Goal: Task Accomplishment & Management: Complete application form

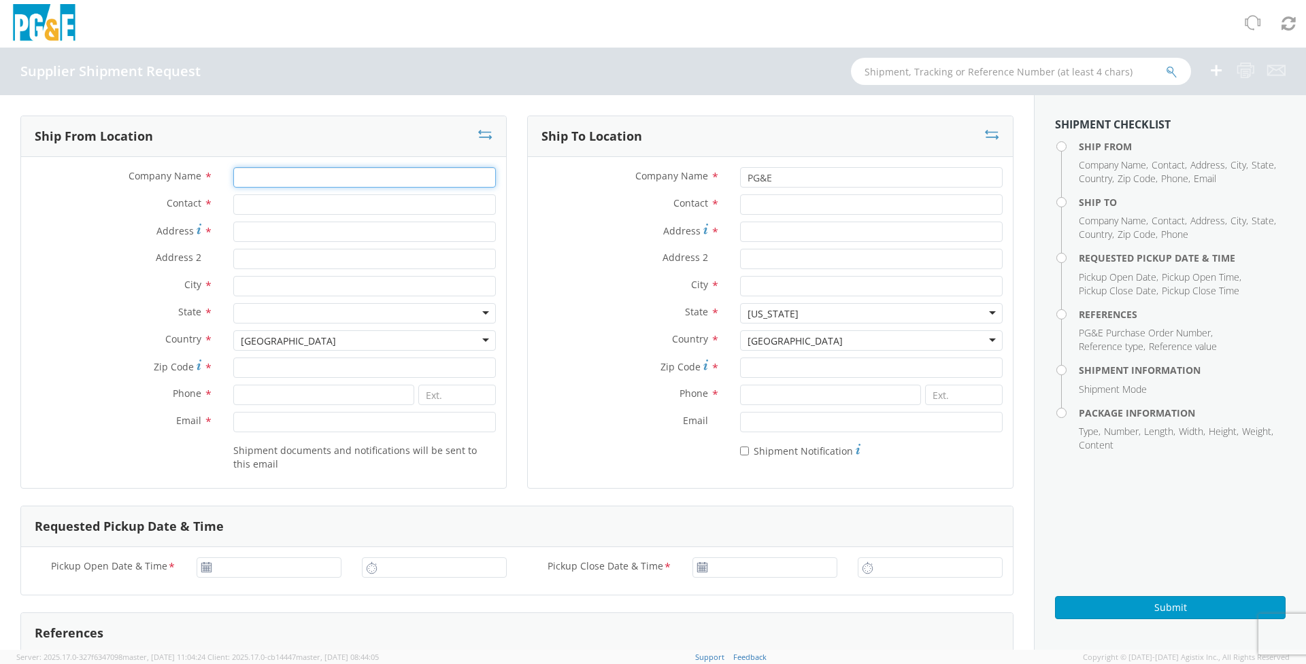
click at [309, 184] on input "Company Name *" at bounding box center [364, 177] width 262 height 20
type input "Galvotec Alloys, Inc."
type input "Martin Mares"
type input "6712 South 36th Street"
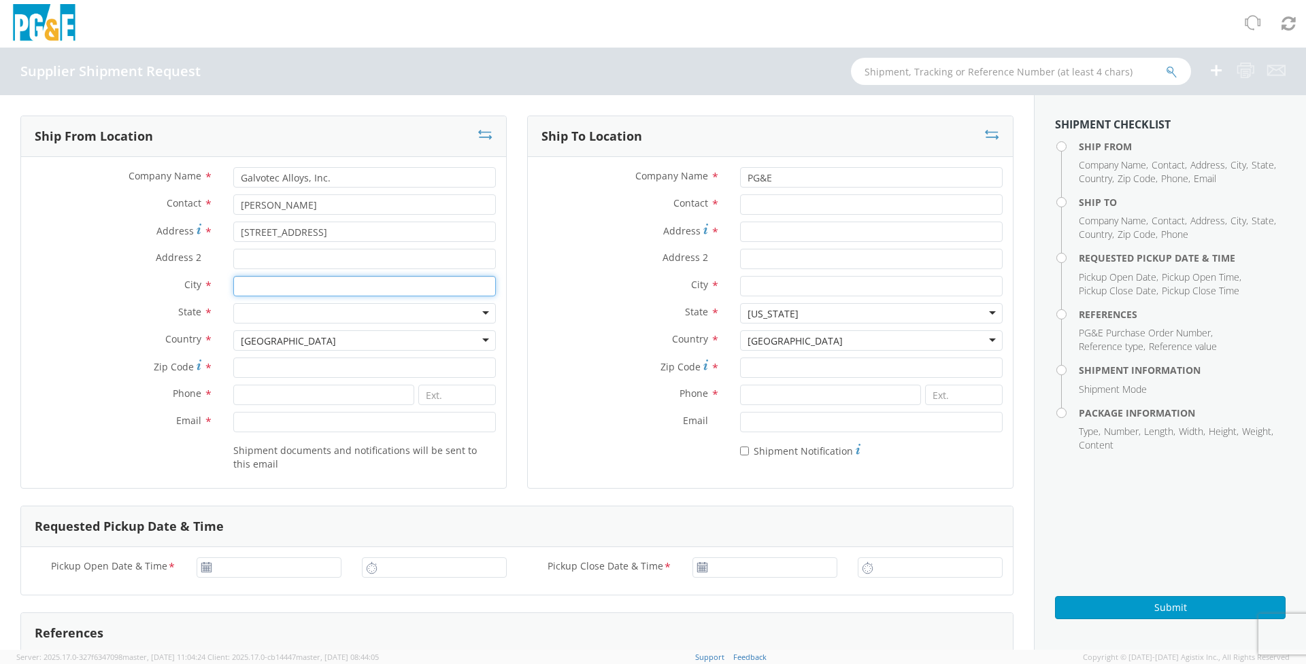
type input "m"
type input "McAllen"
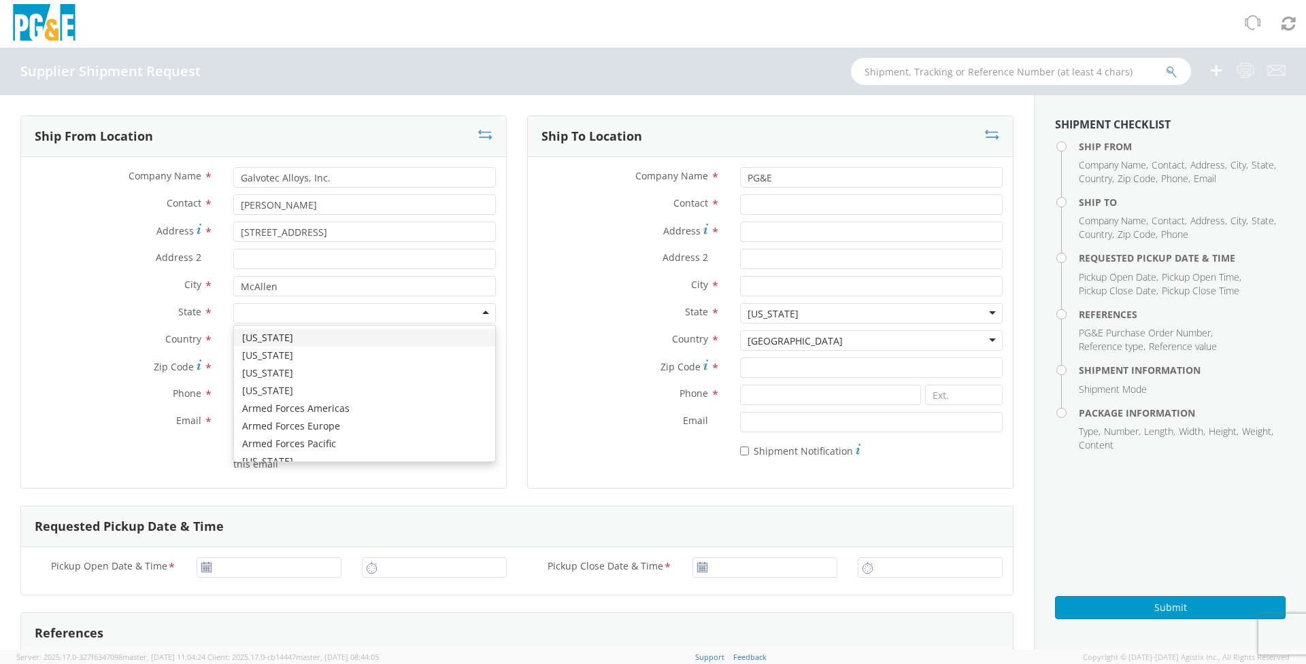
type input "T"
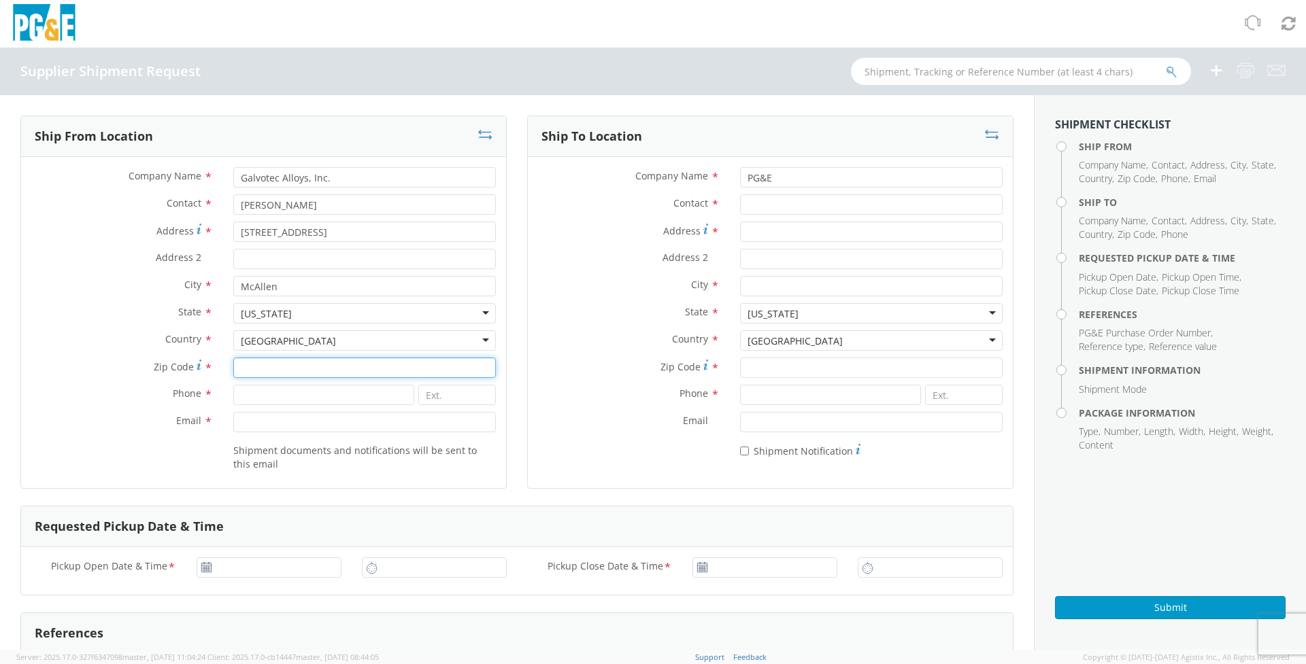
click at [274, 366] on input "Zip Code *" at bounding box center [364, 368] width 262 height 20
type input "78503"
type input "956-630-3500"
type input "224"
type input "mmares@galvotec.com"
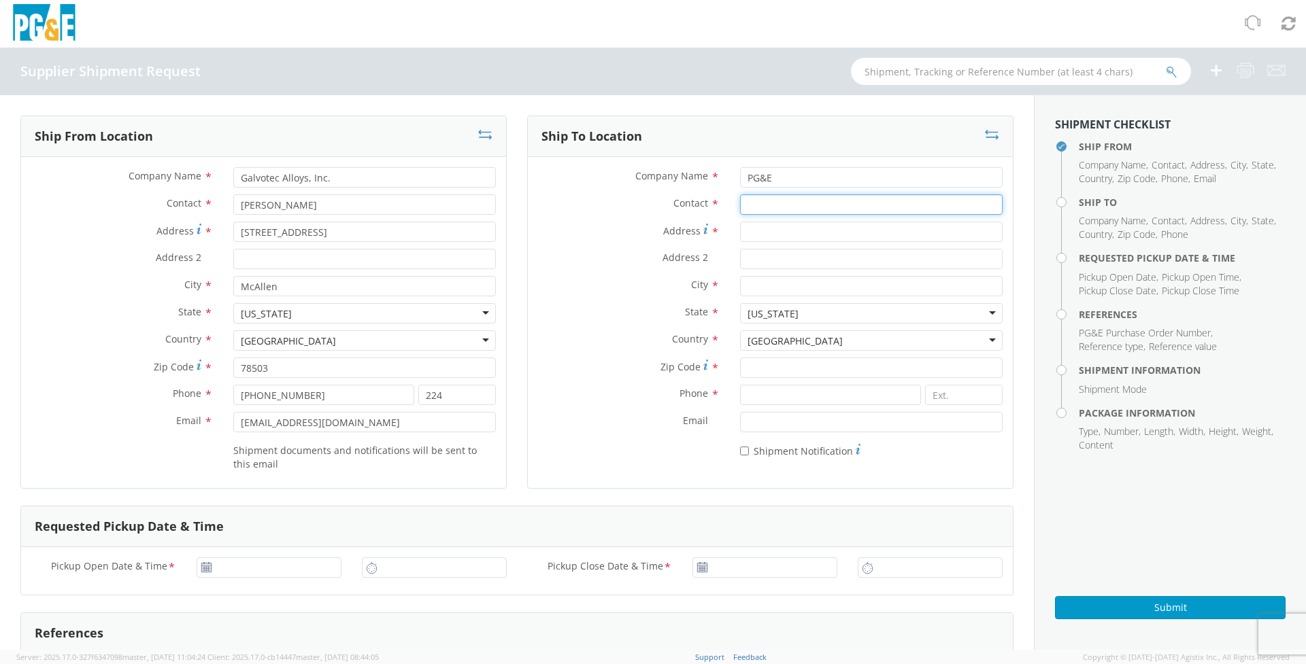
click at [807, 210] on input "Contact *" at bounding box center [871, 204] width 262 height 20
type input "Monica Guilmette"
type input "4340 Old Santa Fe Road"
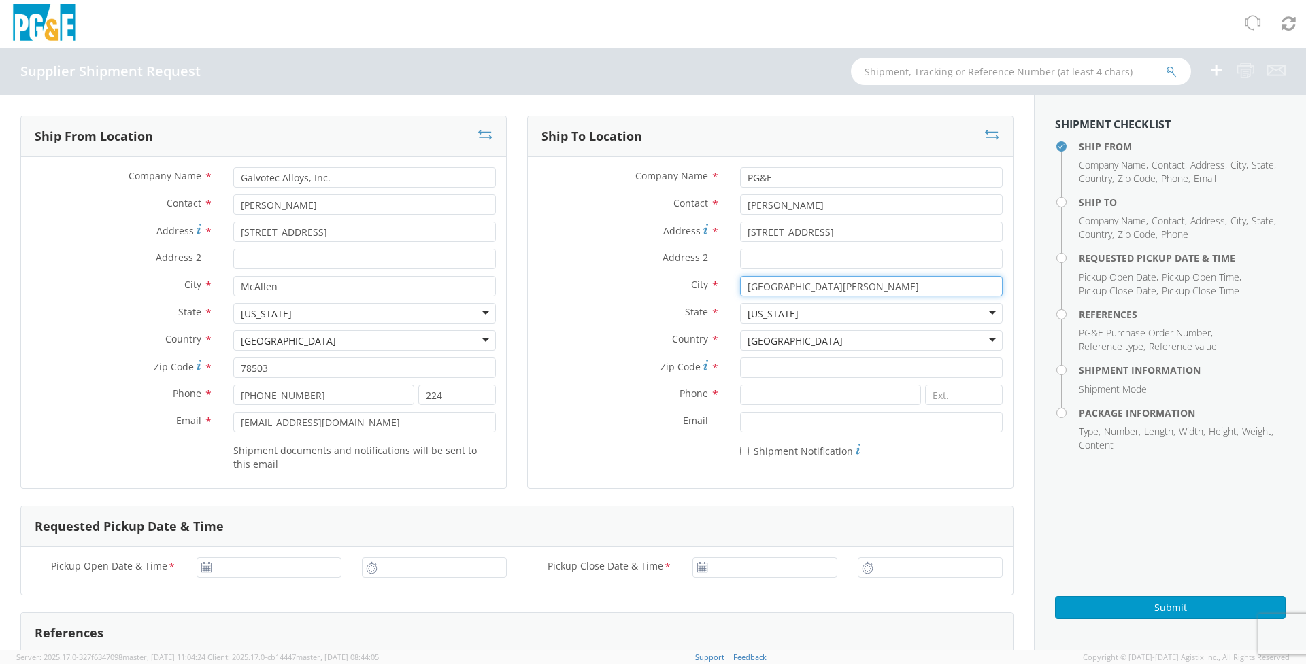
type input "San Luis Obispo"
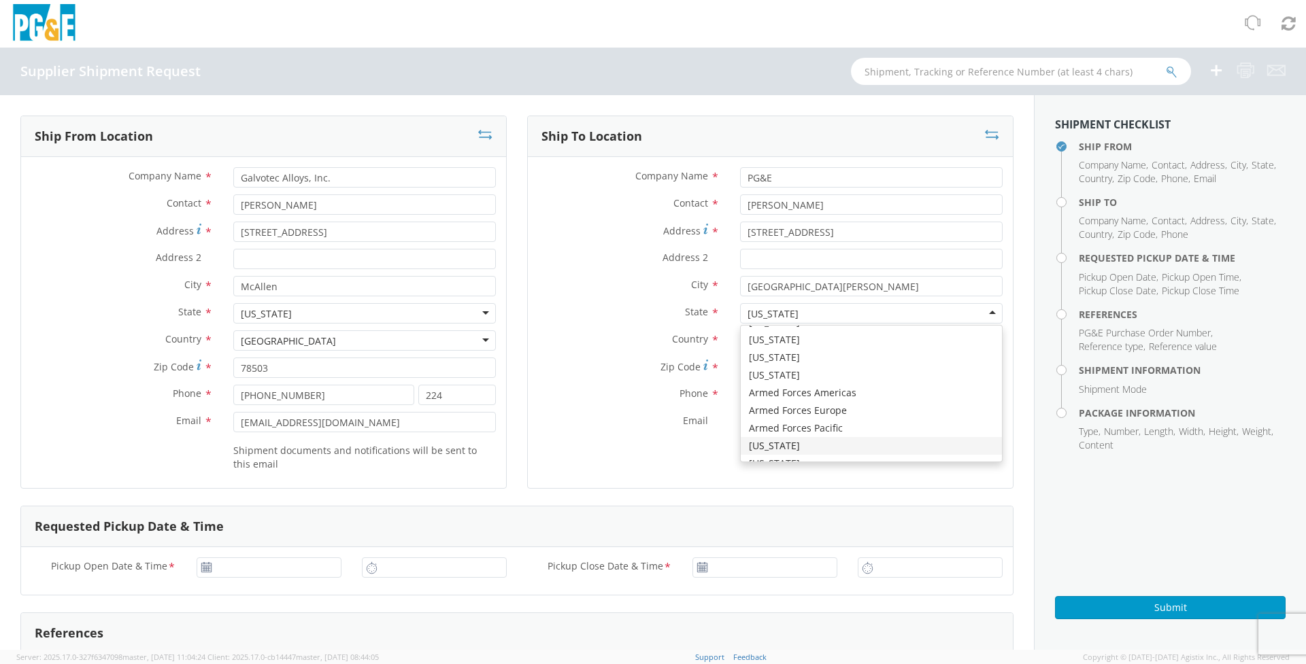
scroll to position [3428, 0]
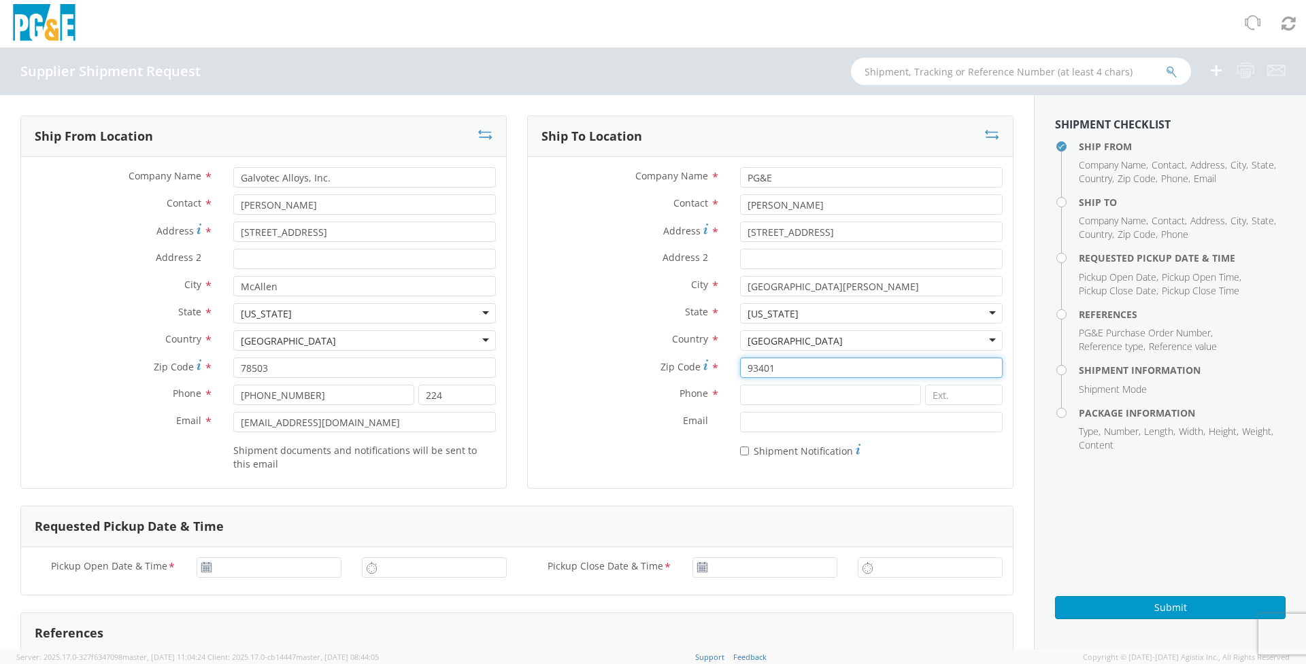
type input "93401"
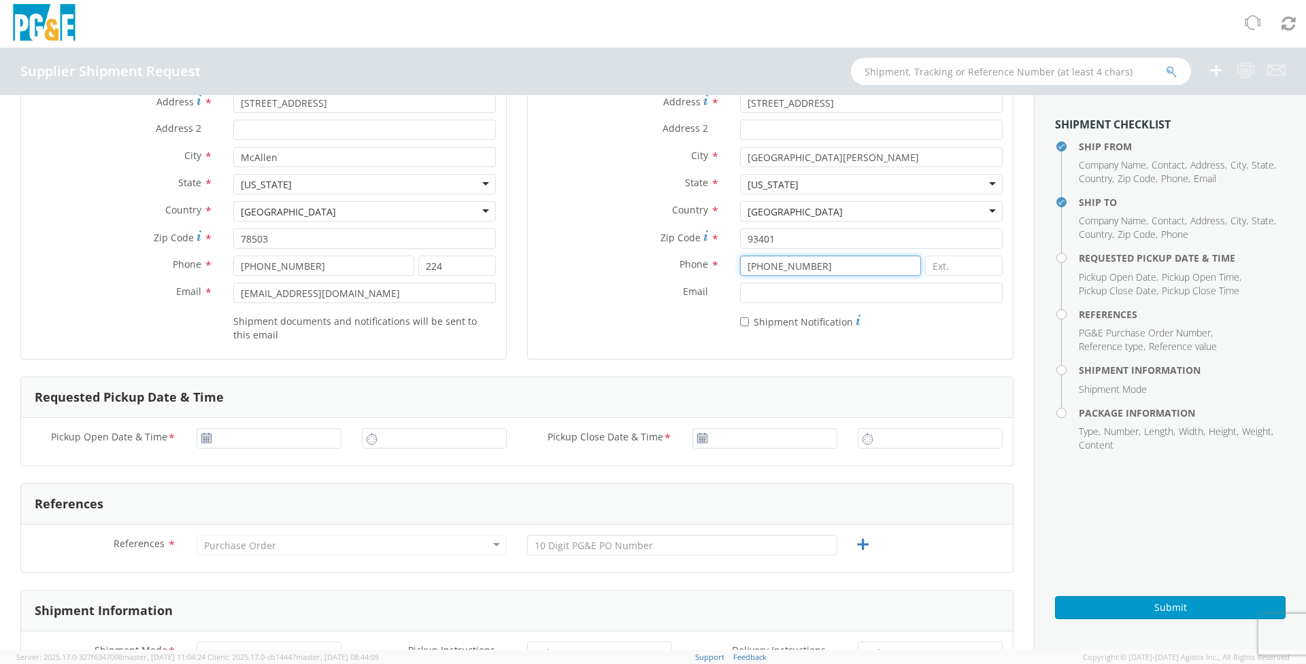
scroll to position [136, 0]
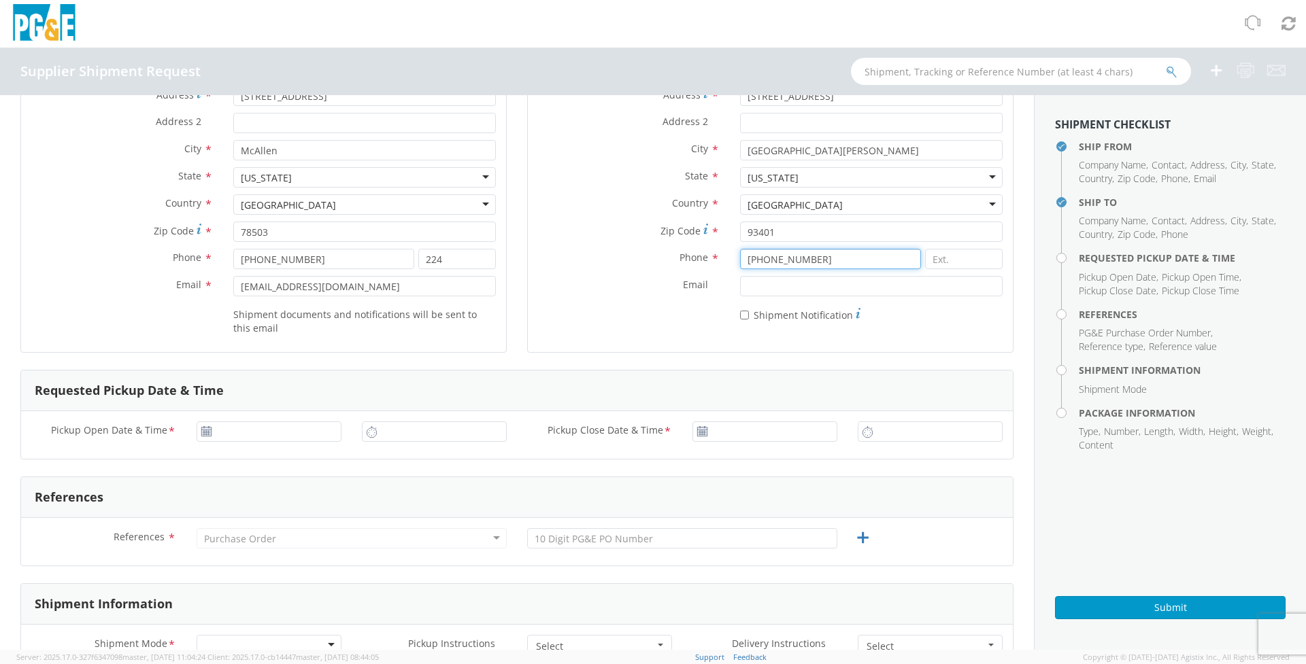
type input "906-630-4246"
click at [204, 433] on use at bounding box center [206, 431] width 10 height 10
type input "08/19/2025"
click at [233, 433] on input "08/19/2025" at bounding box center [269, 432] width 145 height 20
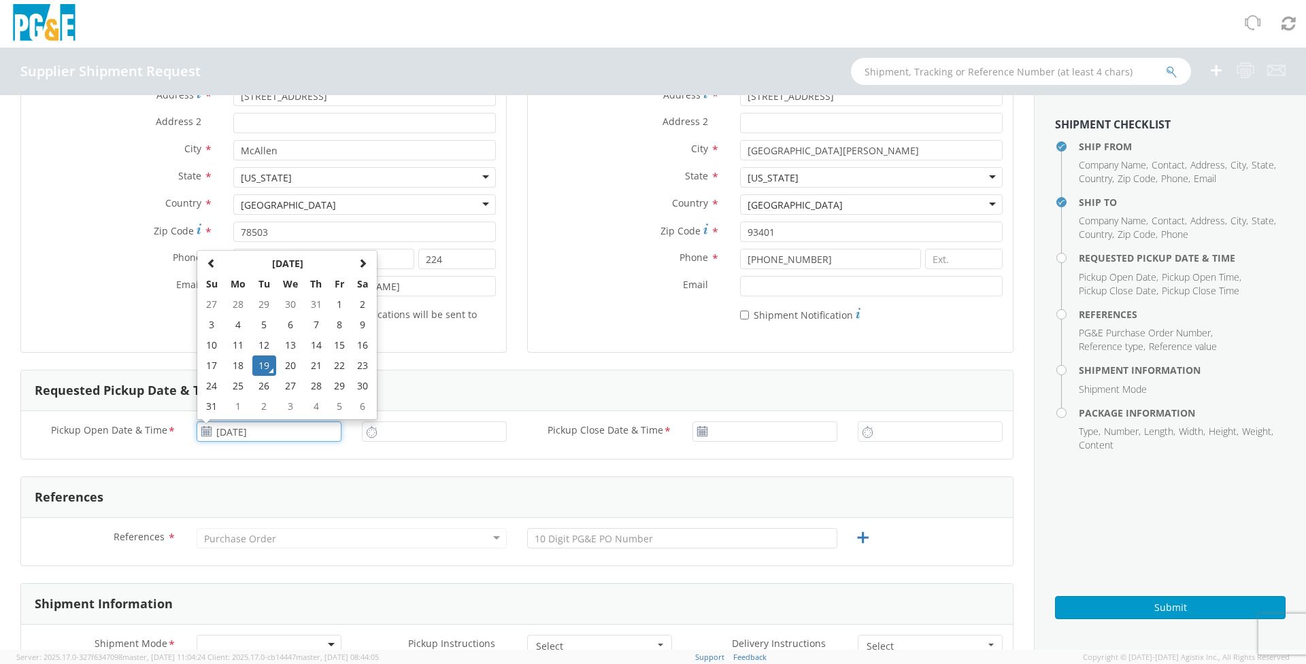
click at [269, 366] on td "19" at bounding box center [264, 366] width 24 height 20
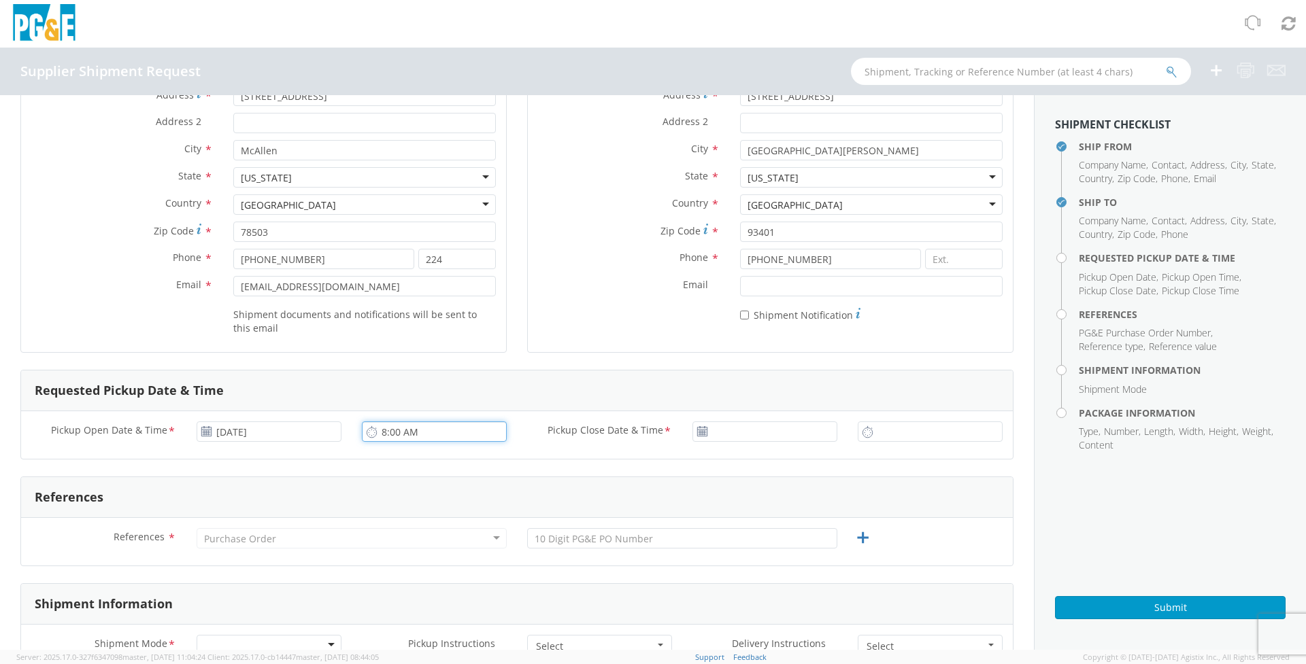
click at [459, 437] on input "8:00 AM" at bounding box center [434, 432] width 145 height 20
click at [443, 432] on input "8:00 AM" at bounding box center [434, 432] width 145 height 20
click at [414, 434] on input "8:00 AM" at bounding box center [434, 432] width 145 height 20
click at [369, 433] on icon at bounding box center [372, 432] width 12 height 13
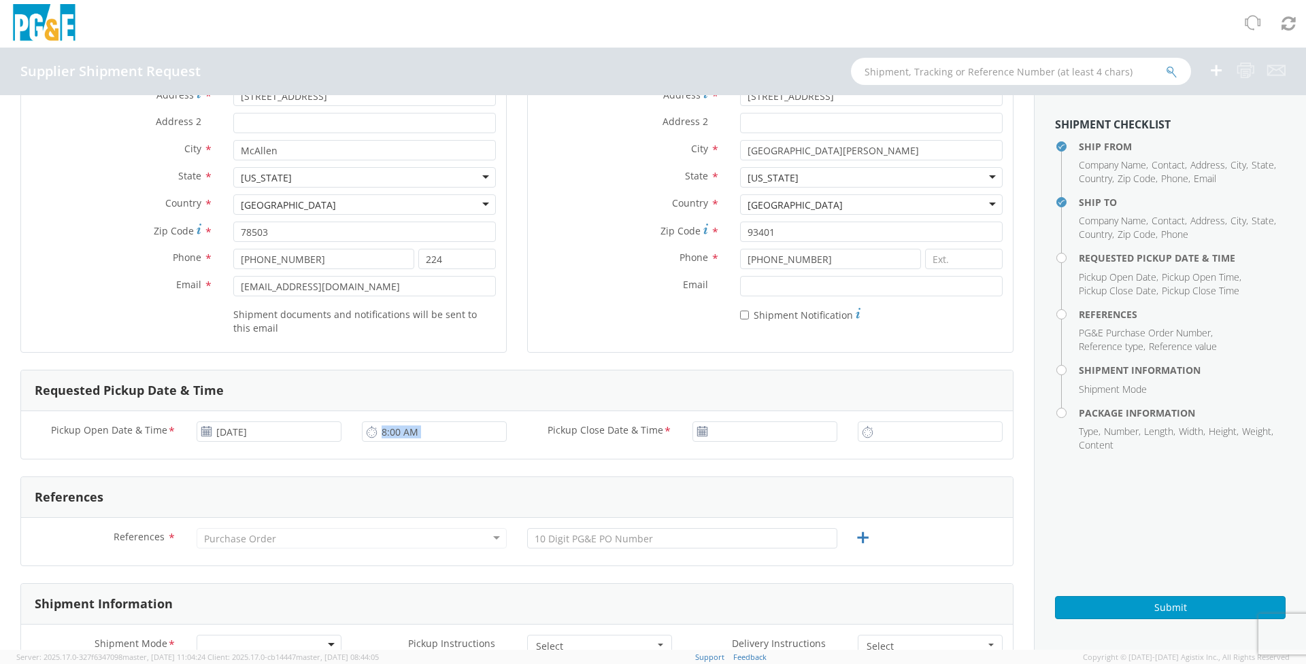
click at [369, 433] on icon at bounding box center [372, 432] width 12 height 13
click at [429, 439] on input "8:00 AM" at bounding box center [434, 432] width 145 height 20
click at [433, 437] on input "8:00 AM" at bounding box center [434, 432] width 145 height 20
click at [388, 434] on input "8:00 AM" at bounding box center [434, 432] width 145 height 20
click at [391, 430] on input "11:00 AM" at bounding box center [434, 432] width 145 height 20
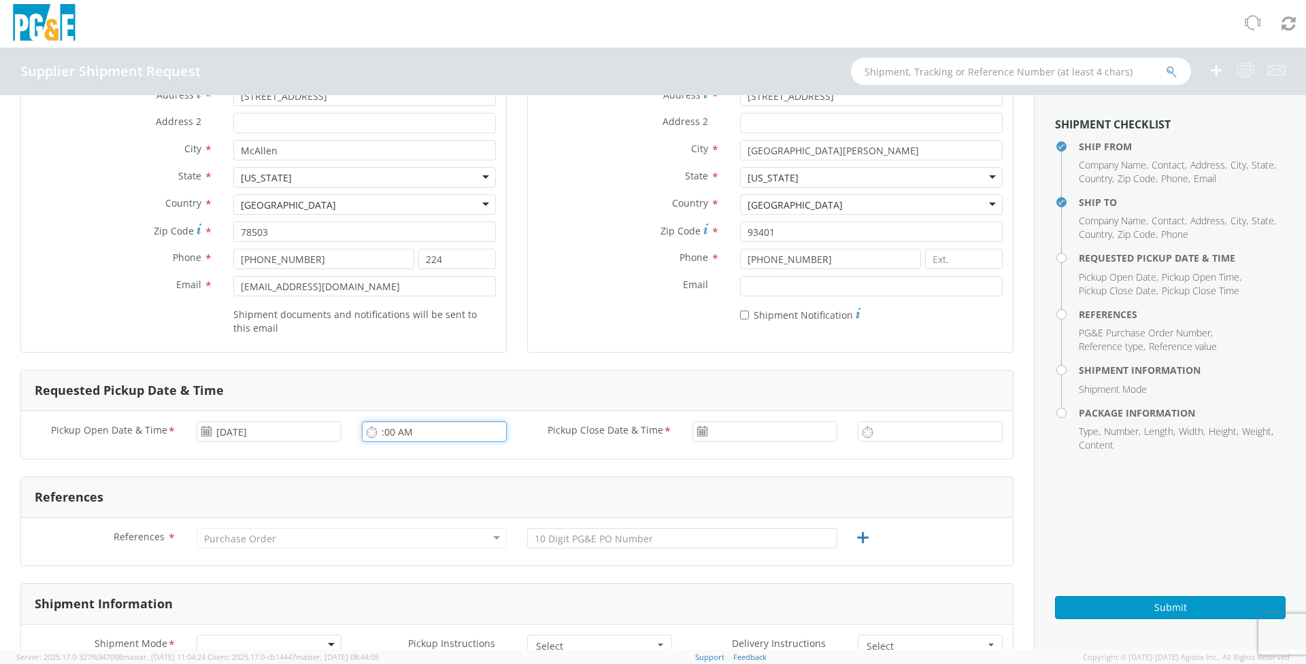
type input "8:00 AM"
click at [745, 435] on input "Pickup Close Date & Time *" at bounding box center [764, 432] width 145 height 20
type input "08/19/2025"
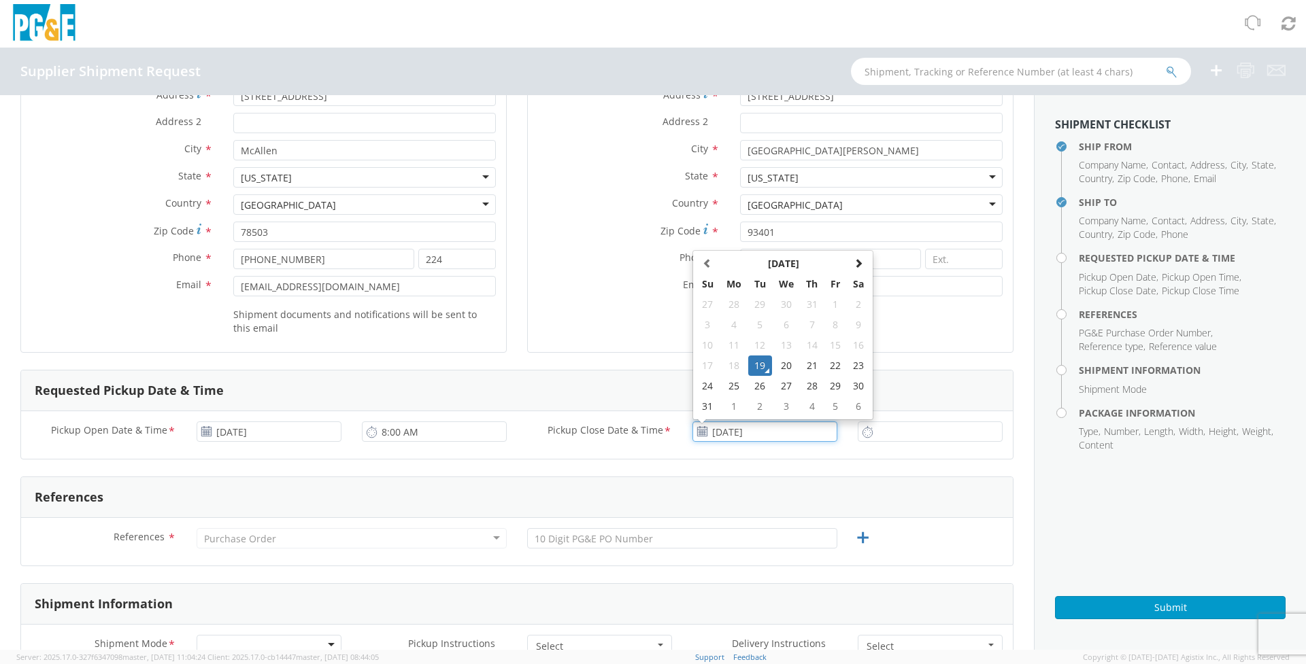
click at [754, 364] on td "19" at bounding box center [760, 366] width 24 height 20
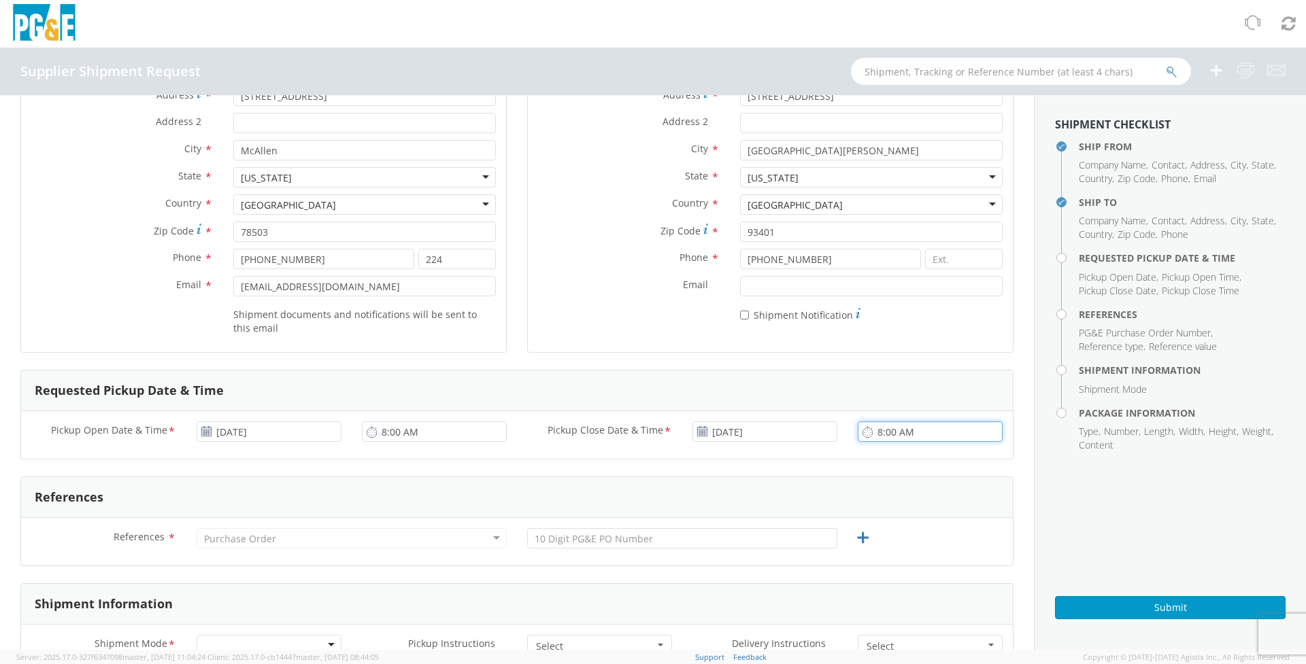
click at [937, 438] on input "8:00 AM" at bounding box center [929, 432] width 145 height 20
click at [915, 433] on input "5:00 AM" at bounding box center [929, 432] width 145 height 20
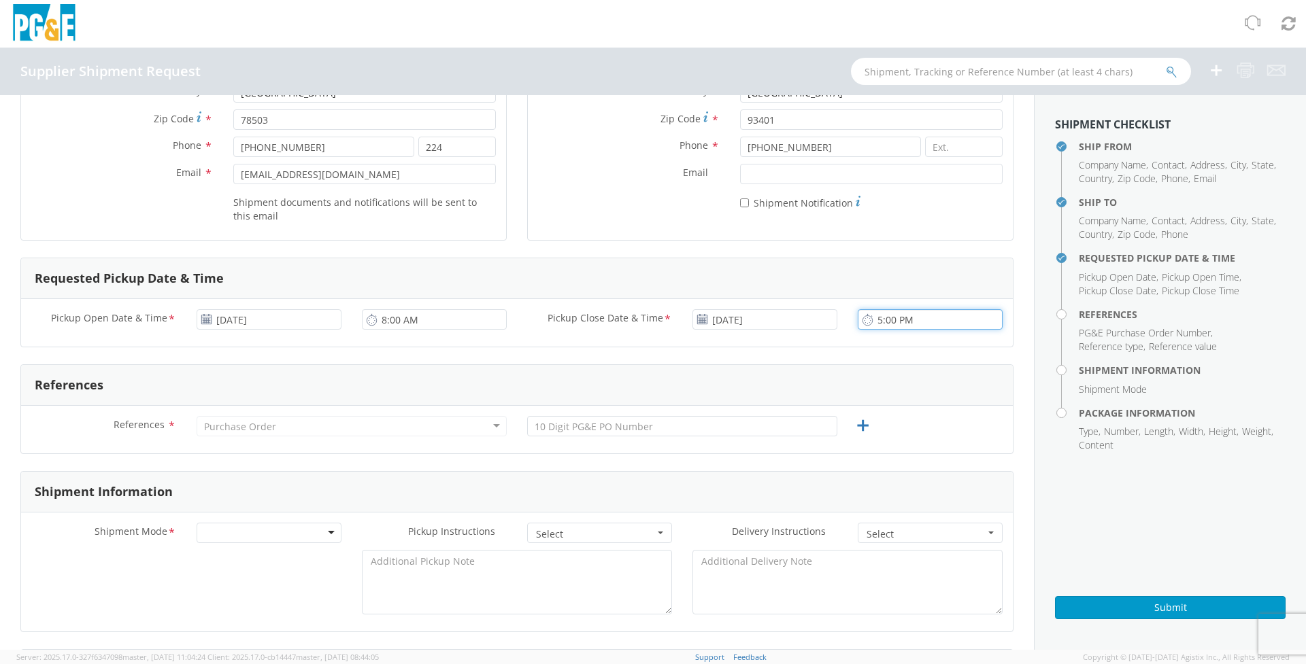
scroll to position [340, 0]
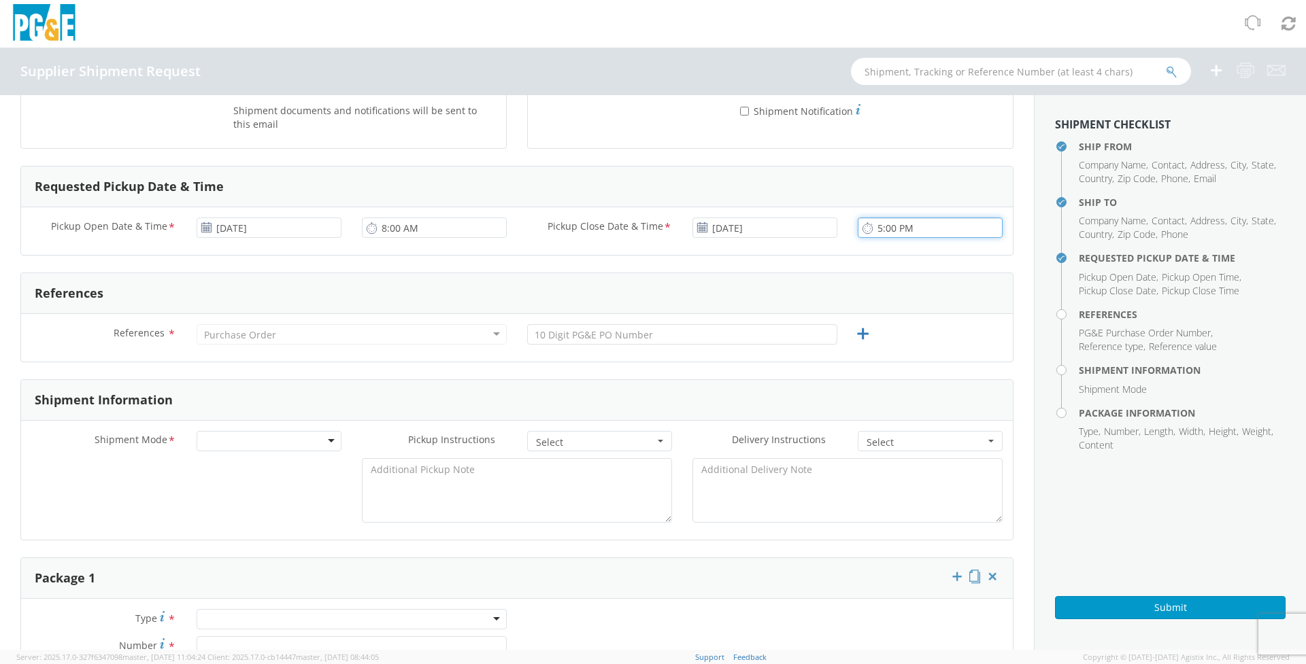
type input "5:00 PM"
click at [496, 335] on div "Purchase Order" at bounding box center [352, 334] width 310 height 20
click at [355, 331] on div "Purchase Order" at bounding box center [352, 334] width 310 height 20
click at [364, 299] on div "References" at bounding box center [516, 293] width 991 height 41
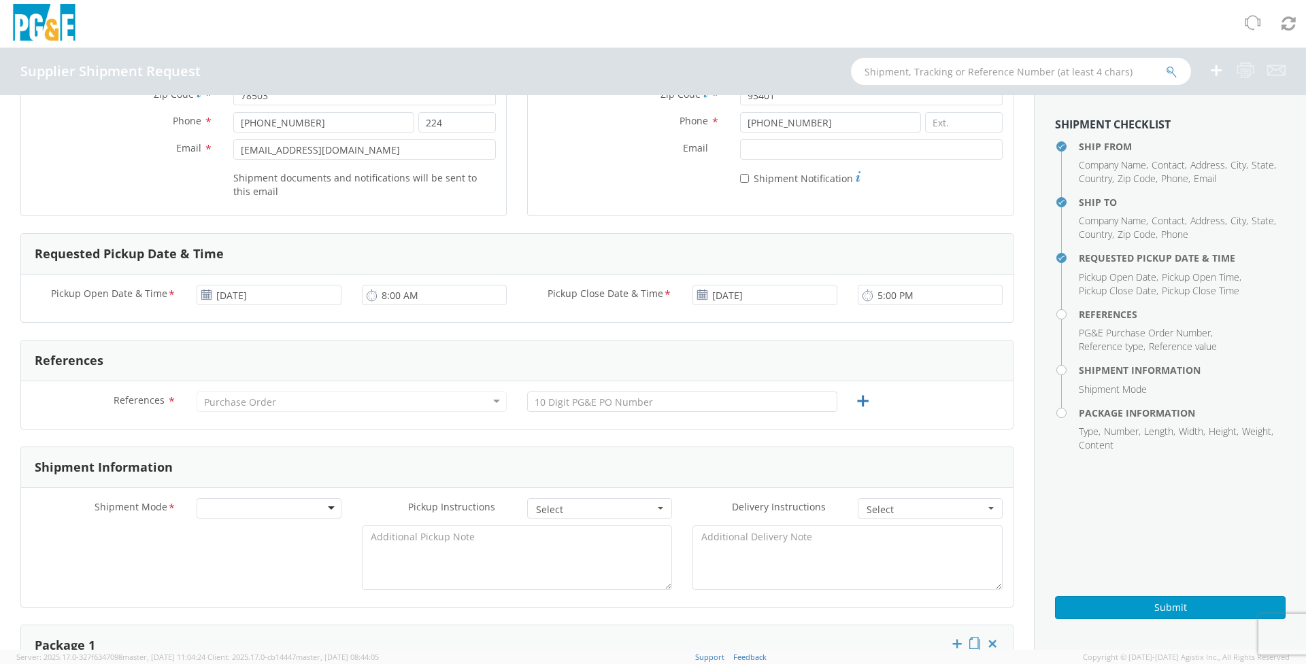
scroll to position [272, 0]
click at [158, 403] on span "References" at bounding box center [139, 400] width 51 height 13
click at [202, 359] on div "References" at bounding box center [516, 361] width 991 height 41
click at [863, 401] on icon at bounding box center [862, 402] width 17 height 17
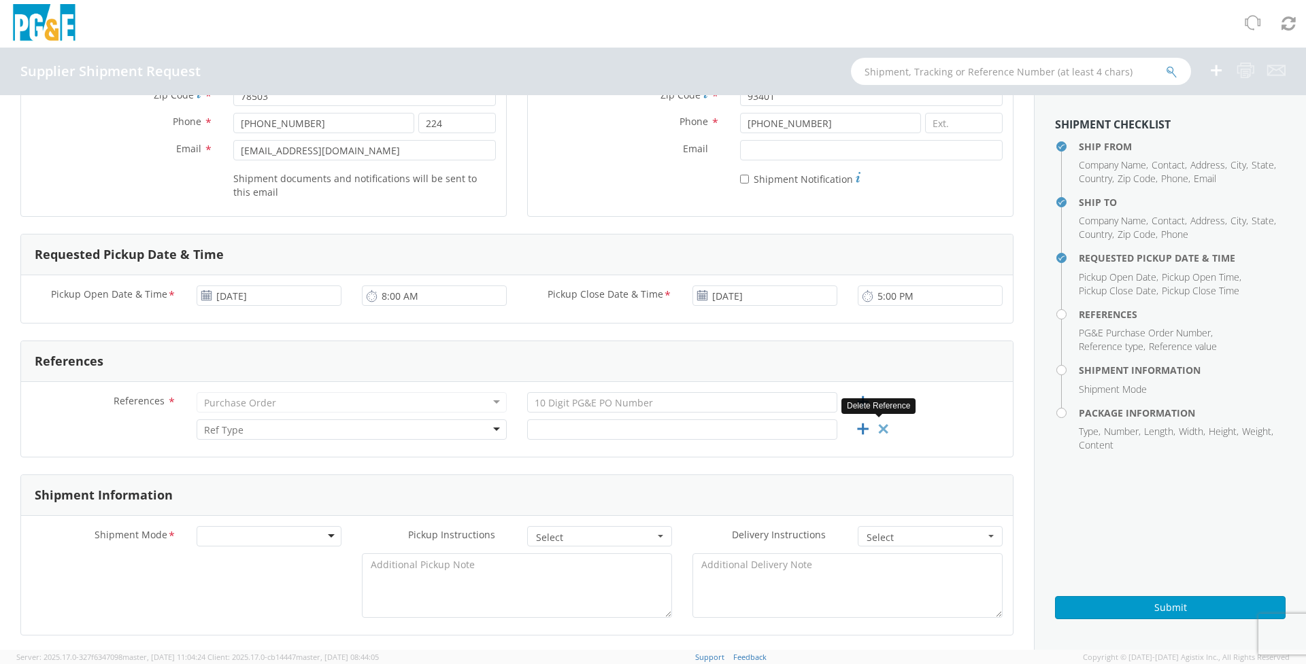
click at [887, 425] on icon at bounding box center [882, 429] width 17 height 17
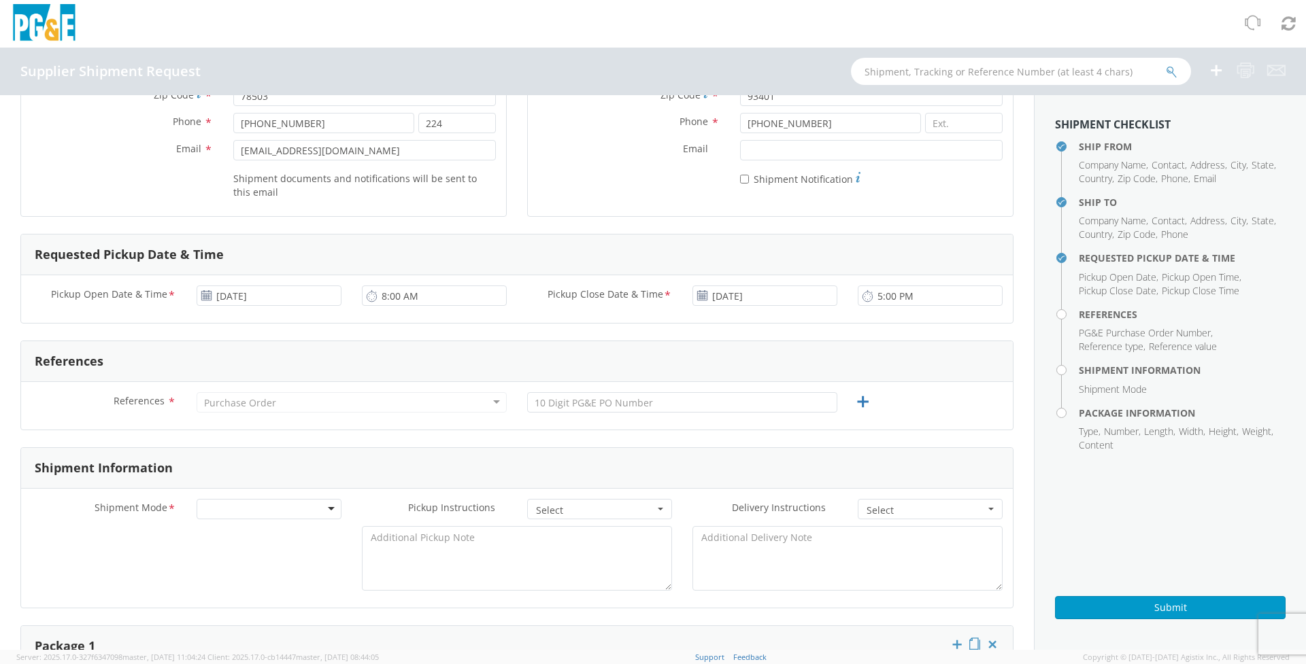
click at [170, 369] on div "References" at bounding box center [516, 361] width 991 height 41
click at [269, 291] on input "08/19/2025" at bounding box center [269, 296] width 145 height 20
click at [500, 293] on input "8:00 AM" at bounding box center [434, 296] width 145 height 20
click at [626, 291] on span "Pickup Close Date & Time" at bounding box center [605, 296] width 116 height 16
click at [692, 291] on input "08/19/2025" at bounding box center [764, 296] width 145 height 20
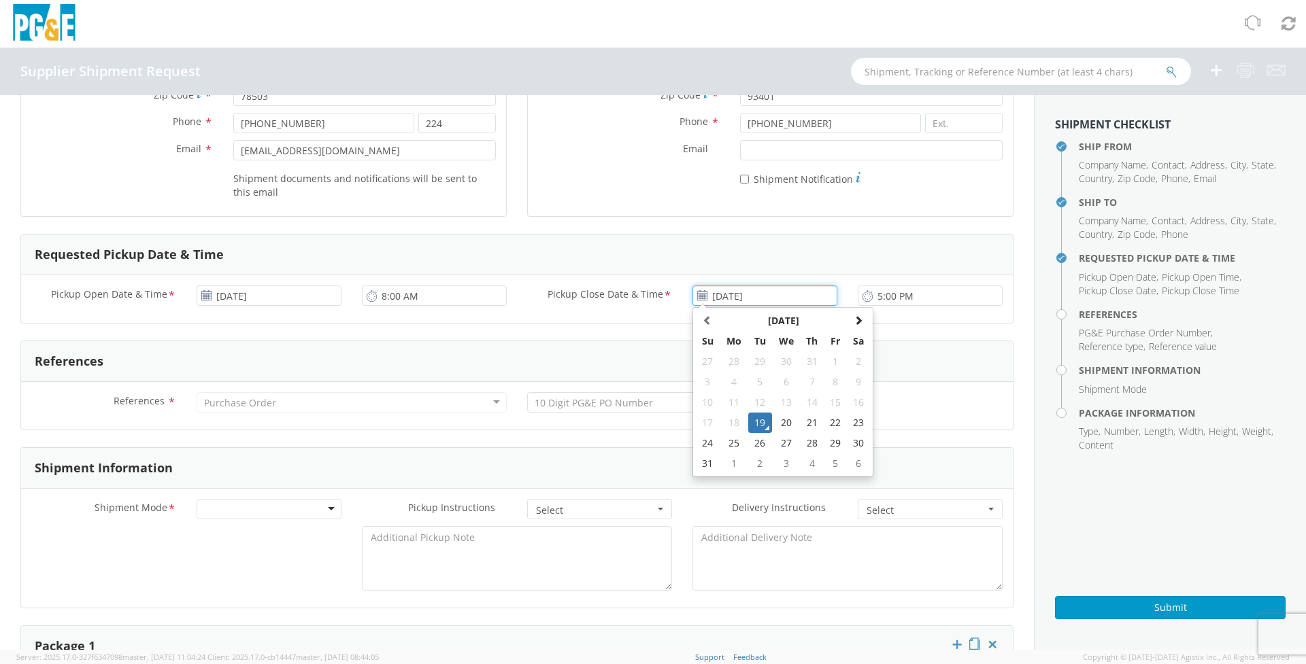
drag, startPoint x: 768, startPoint y: 296, endPoint x: 842, endPoint y: 294, distance: 73.5
click at [774, 294] on input "08/19/2025" at bounding box center [764, 296] width 145 height 20
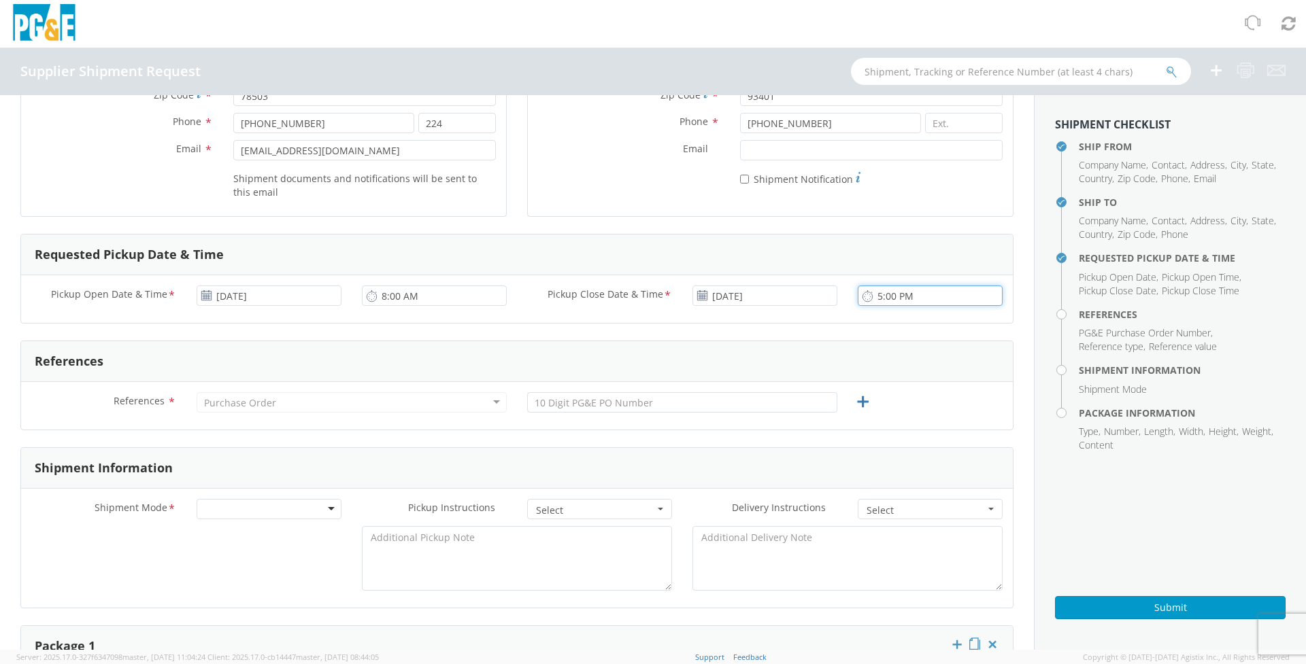
click at [947, 299] on input "5:00 PM" at bounding box center [929, 296] width 145 height 20
click at [800, 360] on div "References" at bounding box center [516, 361] width 991 height 41
click at [1078, 313] on h4 "References" at bounding box center [1181, 314] width 207 height 10
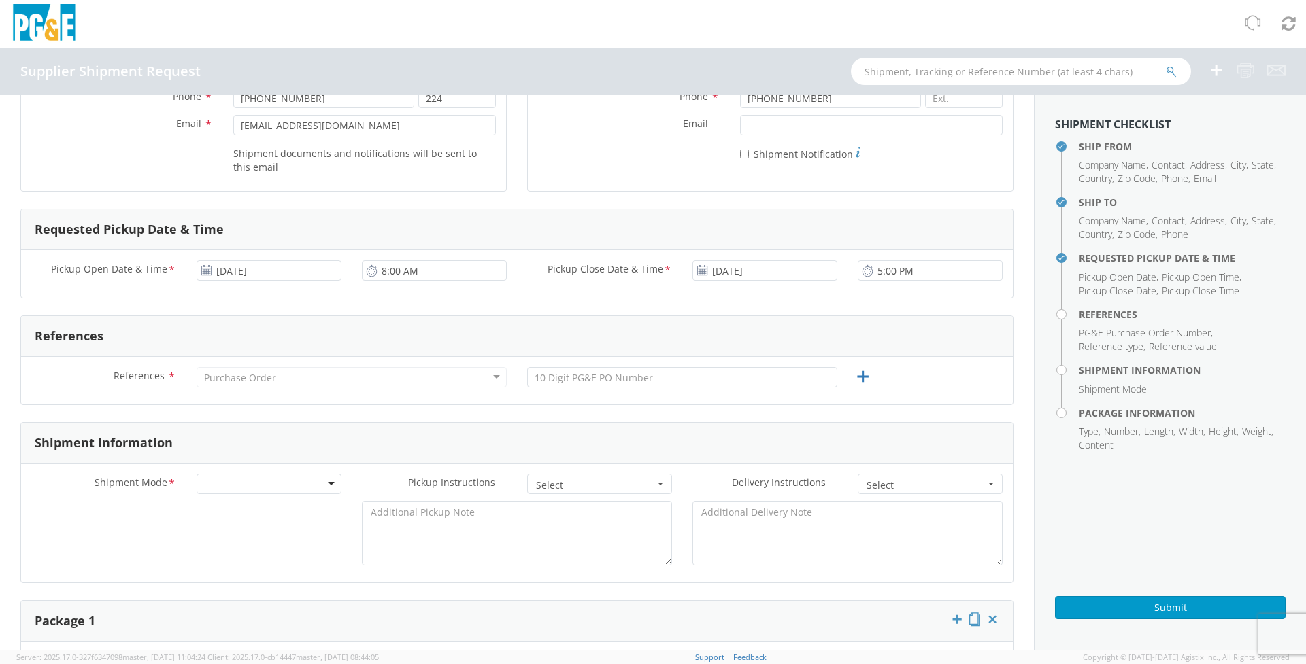
scroll to position [340, 0]
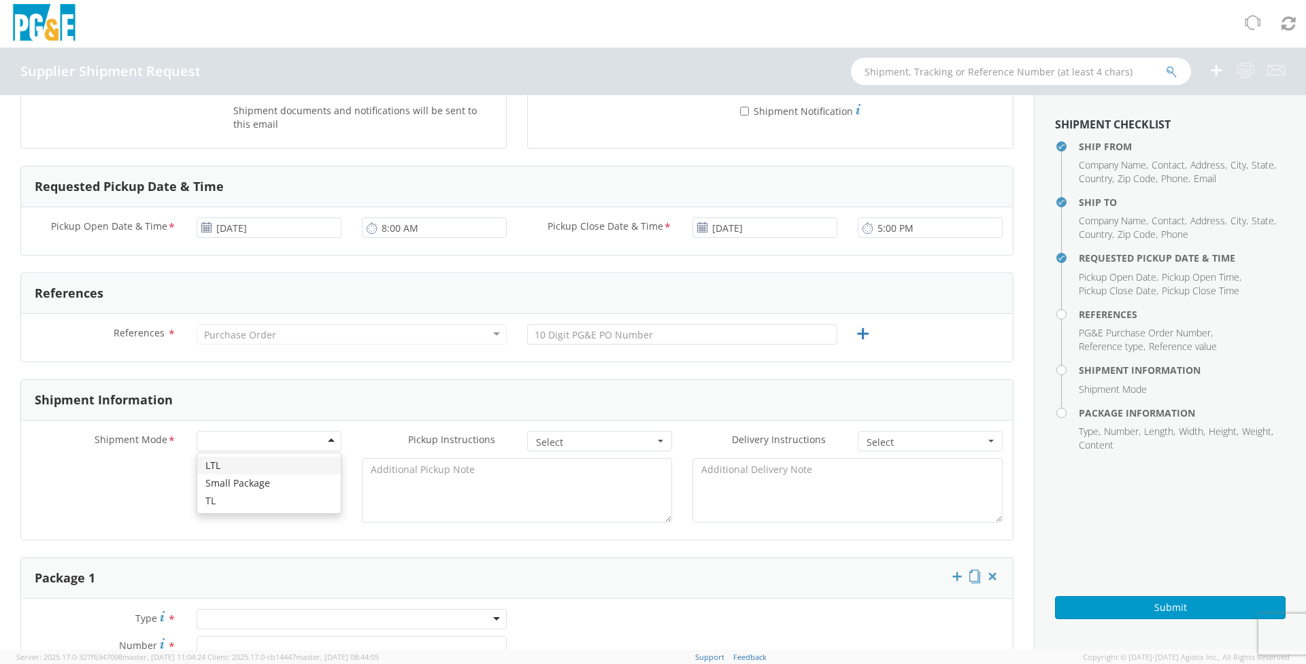
click at [294, 440] on div at bounding box center [269, 441] width 145 height 20
click at [305, 340] on div "Purchase Order" at bounding box center [352, 334] width 310 height 20
click at [498, 336] on div "Purchase Order" at bounding box center [352, 334] width 310 height 20
click at [78, 289] on h3 "References" at bounding box center [69, 294] width 69 height 14
click at [218, 340] on div "Purchase Order" at bounding box center [240, 335] width 72 height 14
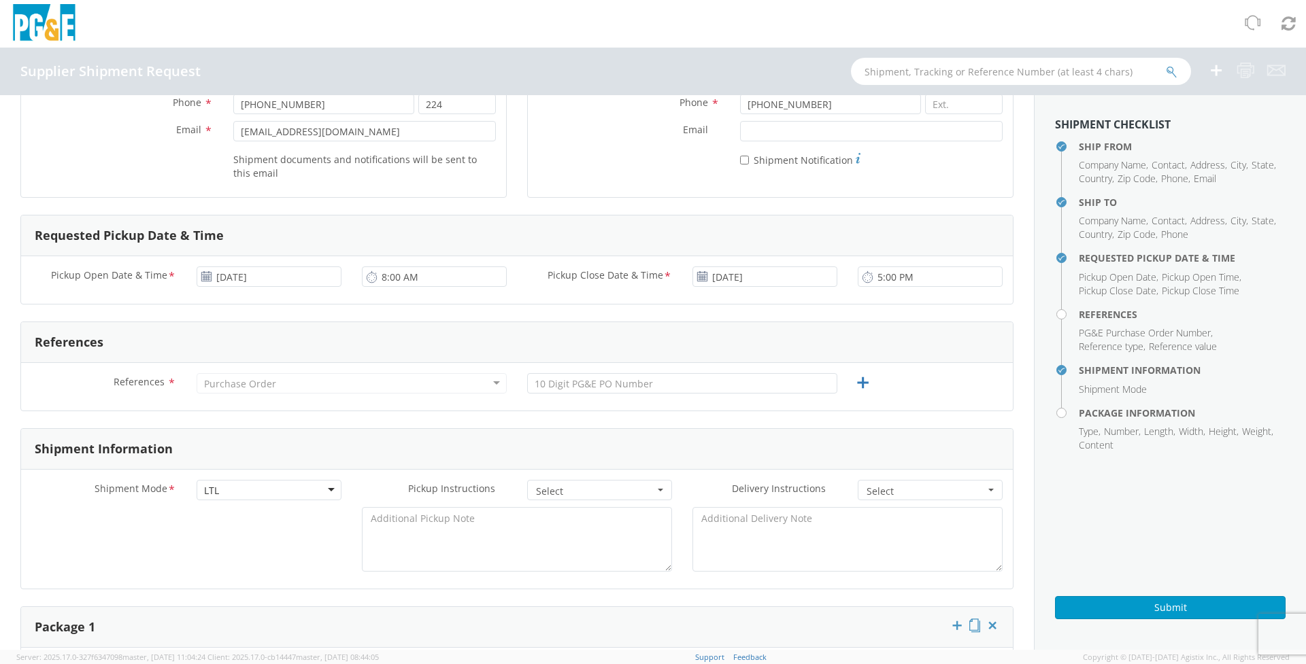
scroll to position [289, 0]
click at [209, 388] on div "Purchase Order" at bounding box center [240, 386] width 72 height 14
click at [205, 386] on div "Purchase Order" at bounding box center [240, 386] width 72 height 14
drag, startPoint x: 325, startPoint y: 386, endPoint x: 361, endPoint y: 383, distance: 36.1
click at [325, 385] on div "Purchase Order" at bounding box center [352, 385] width 310 height 20
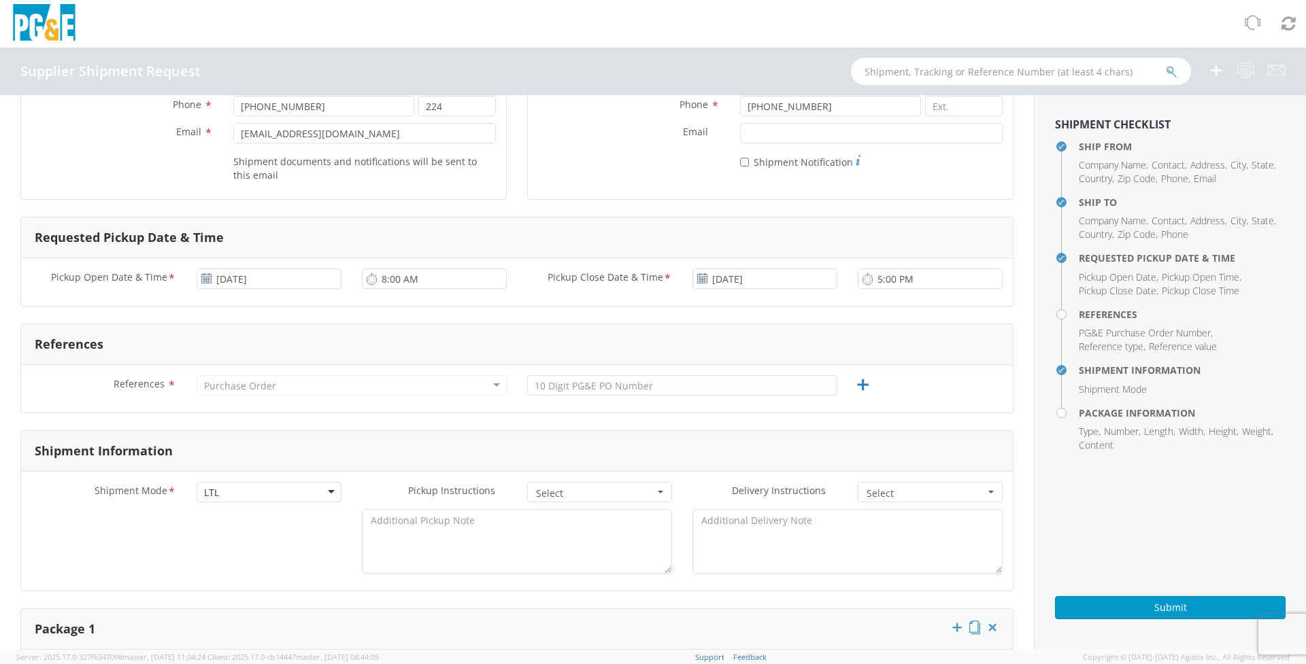
click at [493, 386] on div "Purchase Order" at bounding box center [352, 385] width 310 height 20
click at [782, 385] on input "text" at bounding box center [682, 385] width 310 height 20
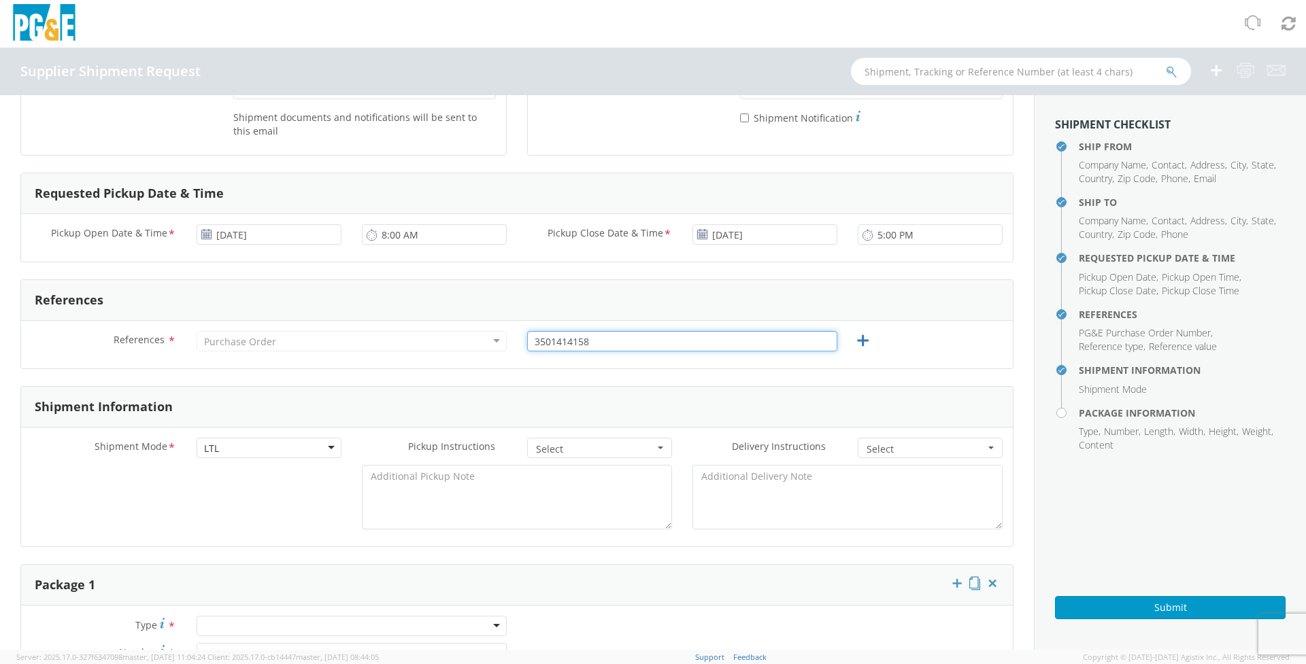
scroll to position [357, 0]
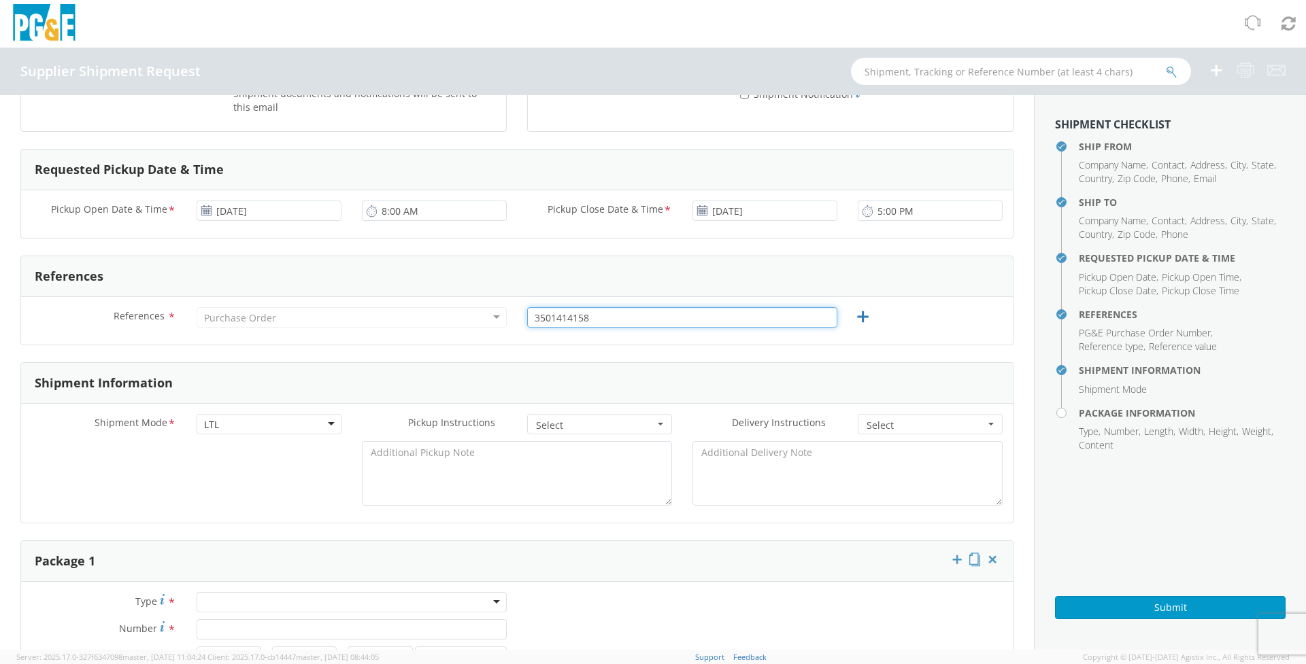
type input "3501414158"
click at [343, 318] on div "Purchase Order" at bounding box center [352, 317] width 310 height 20
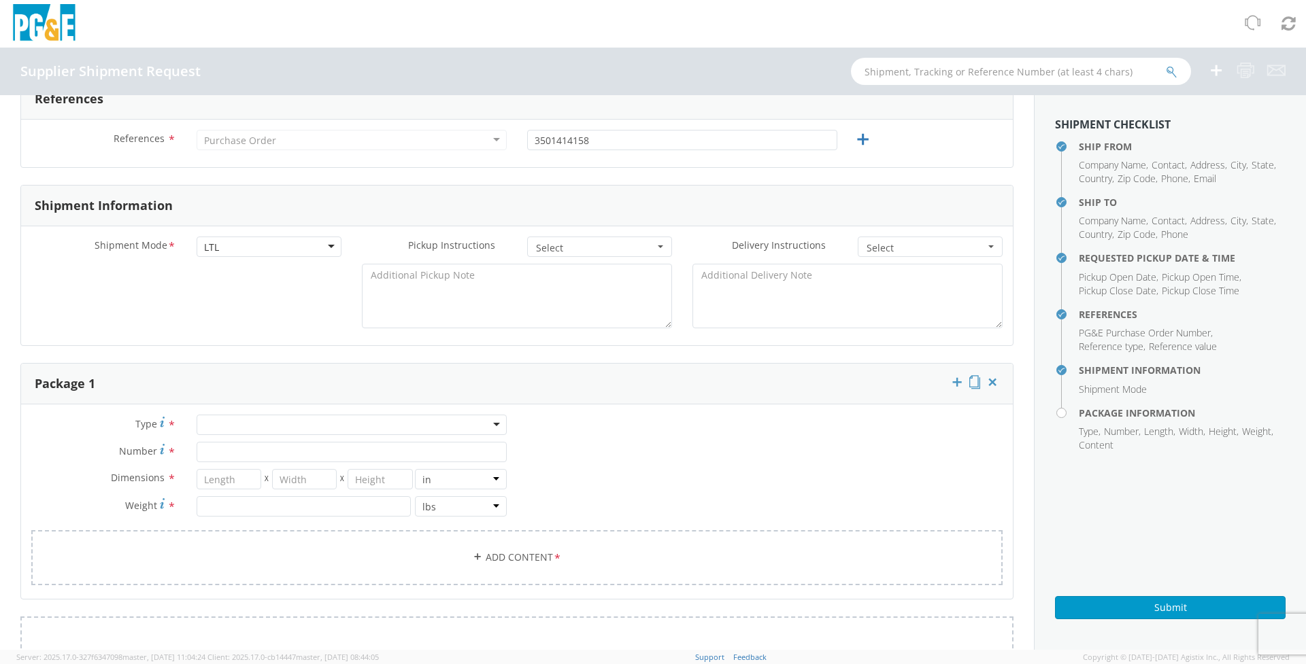
scroll to position [561, 0]
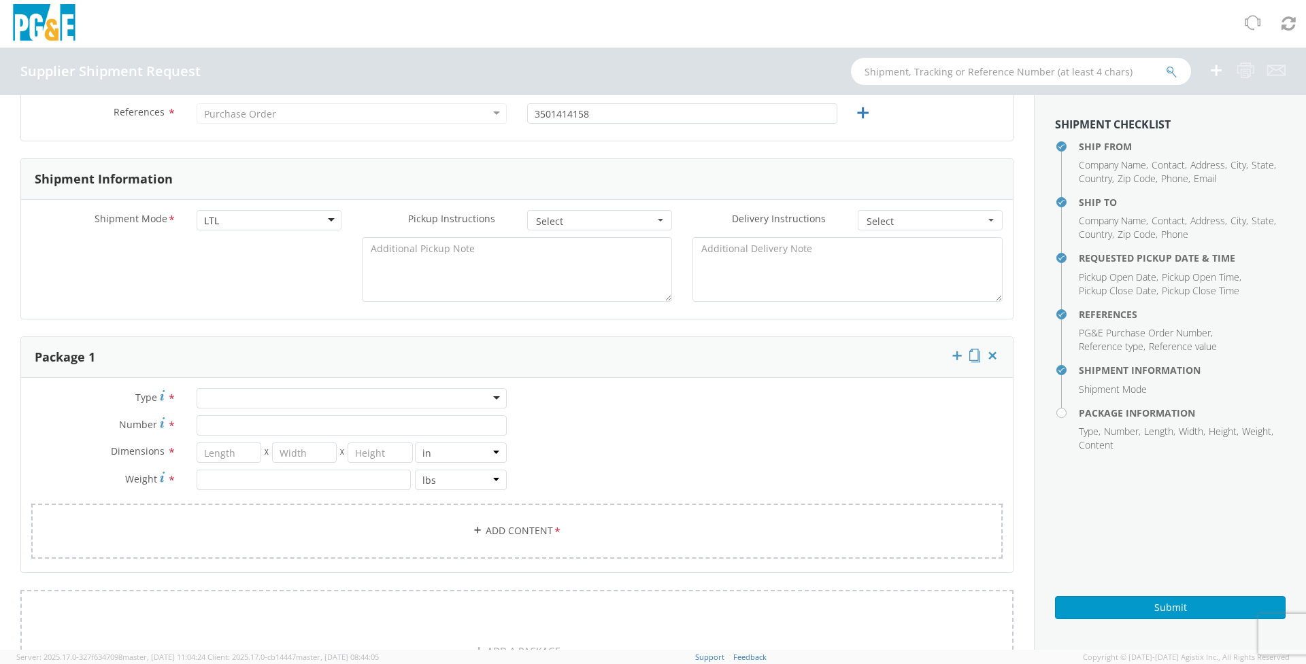
click at [496, 396] on div at bounding box center [352, 398] width 310 height 20
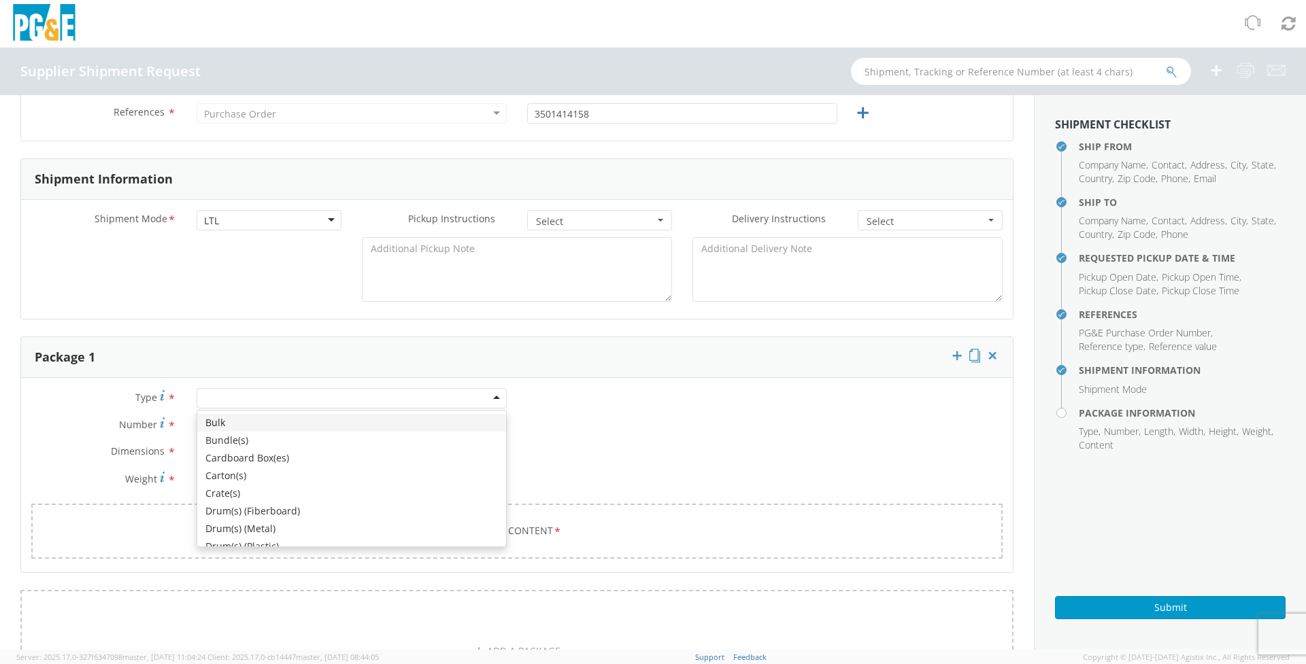
type input "S"
type input "P"
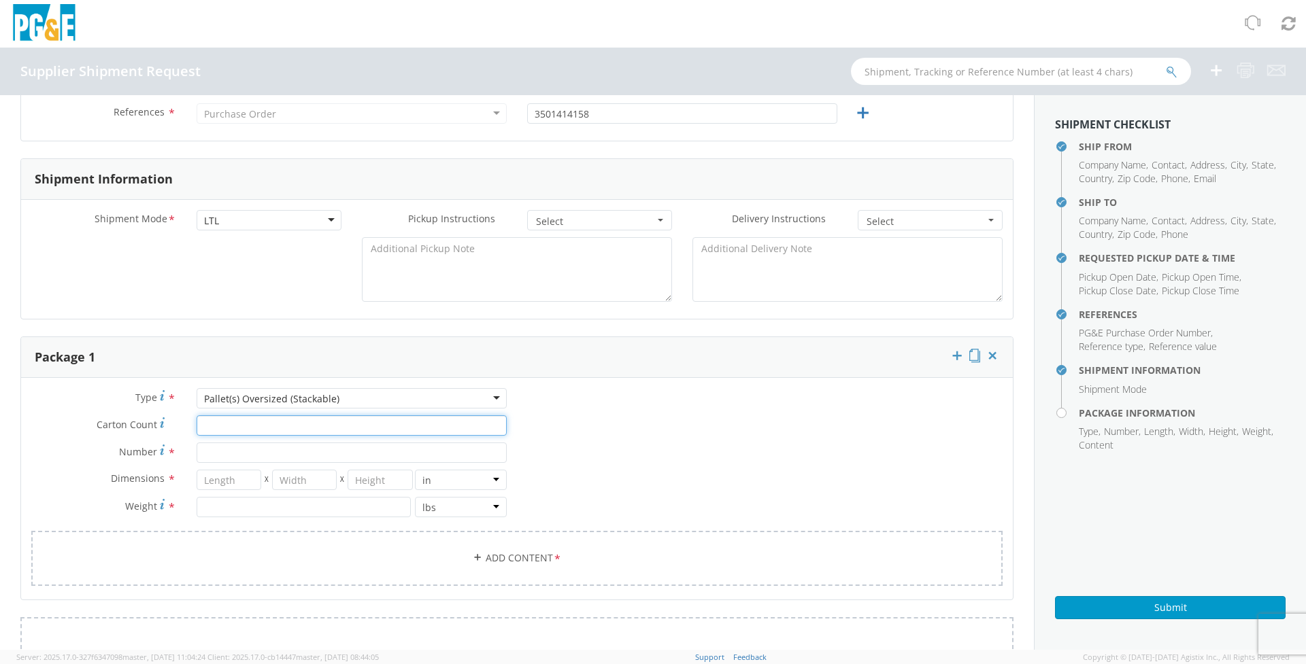
click at [303, 431] on input "Carton Count *" at bounding box center [352, 425] width 310 height 20
click at [263, 452] on input "Number *" at bounding box center [352, 453] width 310 height 20
type input "1"
click at [235, 484] on input "number" at bounding box center [229, 480] width 65 height 20
type input "80"
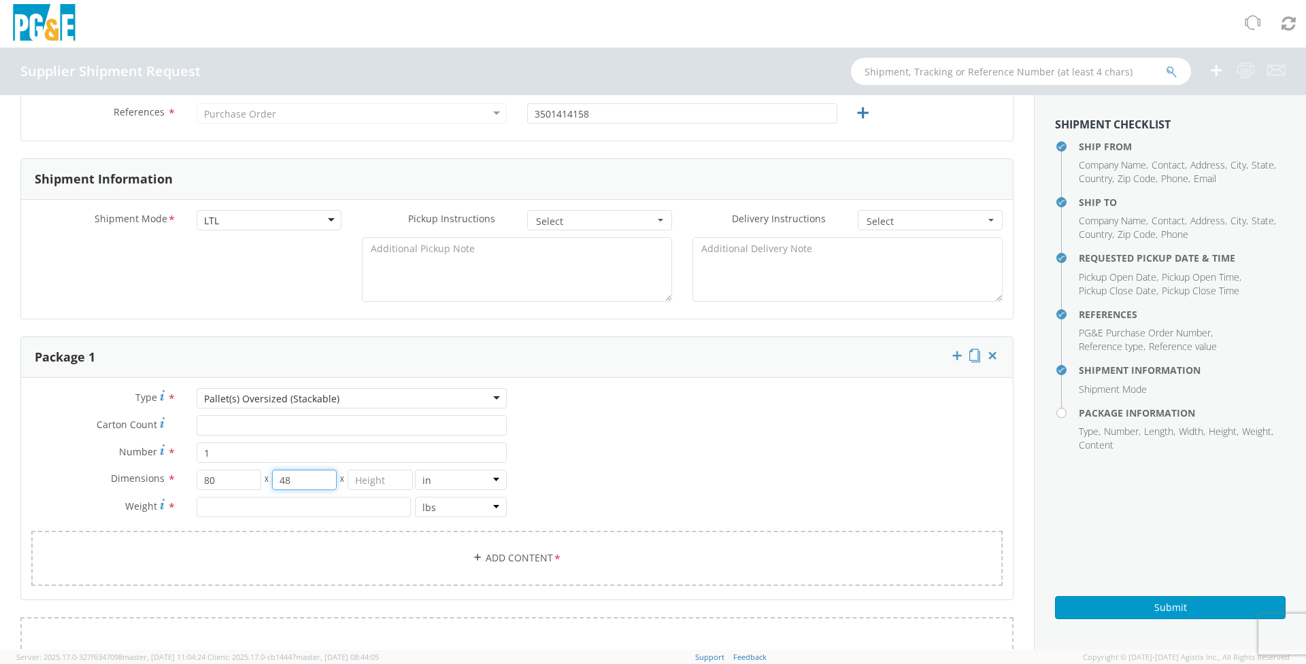
type input "48"
type input "13"
click at [227, 511] on input "number" at bounding box center [304, 507] width 214 height 20
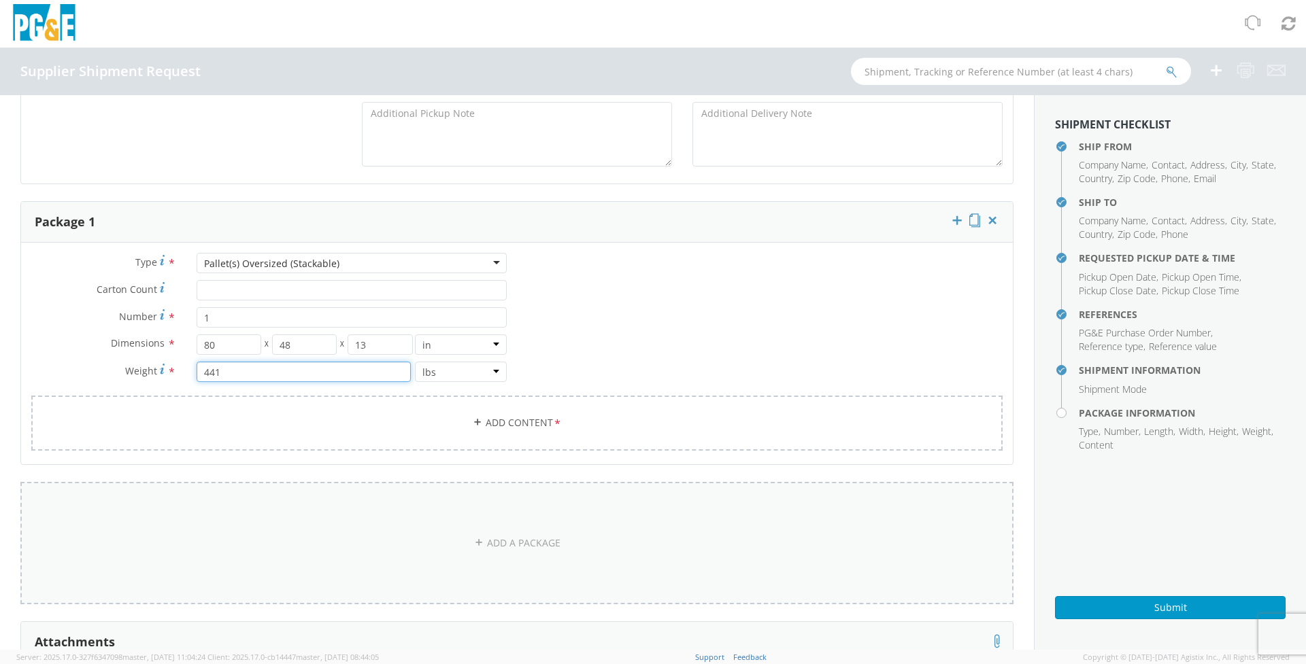
scroll to position [697, 0]
type input "441"
click at [231, 294] on input "Carton Count *" at bounding box center [352, 289] width 310 height 20
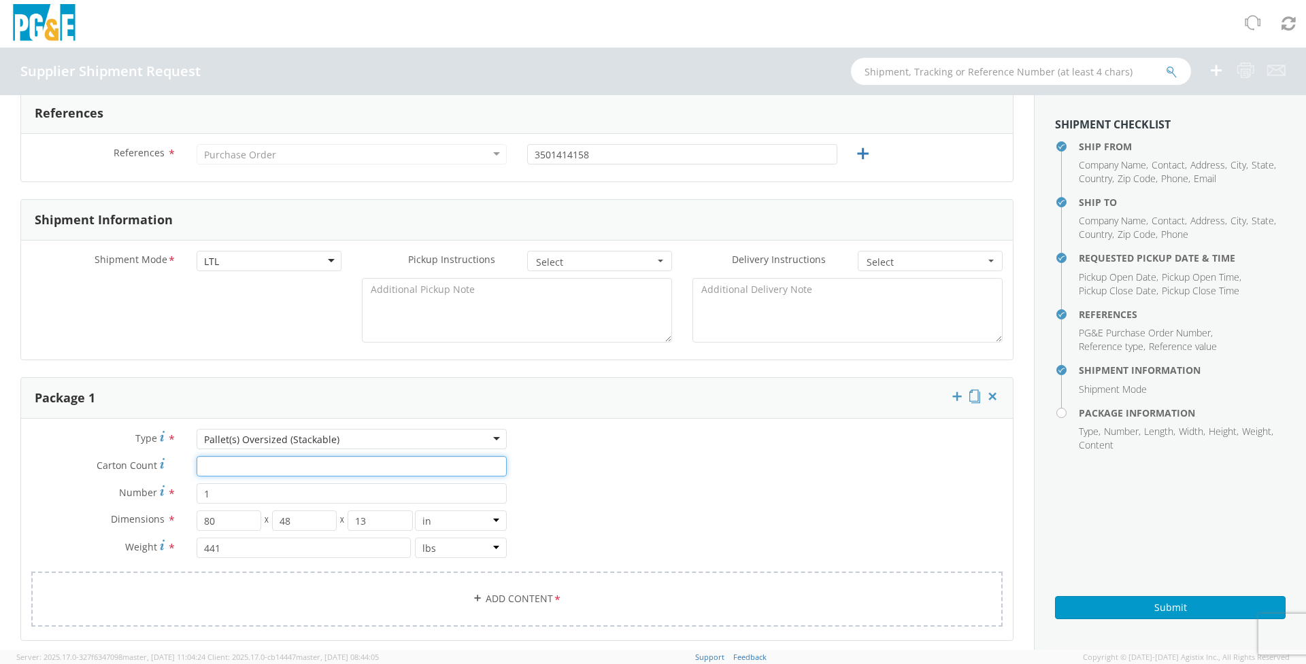
scroll to position [588, 0]
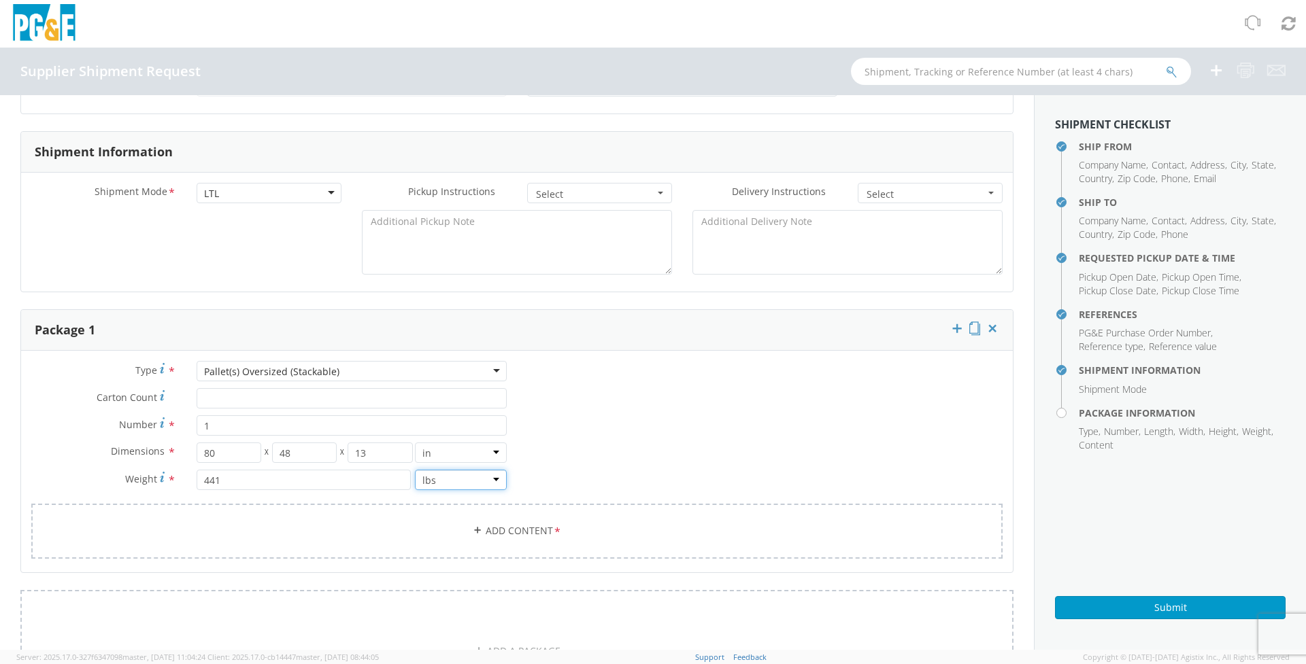
click at [494, 478] on select "lbs kgs" at bounding box center [461, 480] width 92 height 20
click at [415, 470] on select "lbs kgs" at bounding box center [461, 480] width 92 height 20
click at [498, 452] on select "in cm ft" at bounding box center [461, 453] width 92 height 20
click at [415, 443] on select "in cm ft" at bounding box center [461, 453] width 92 height 20
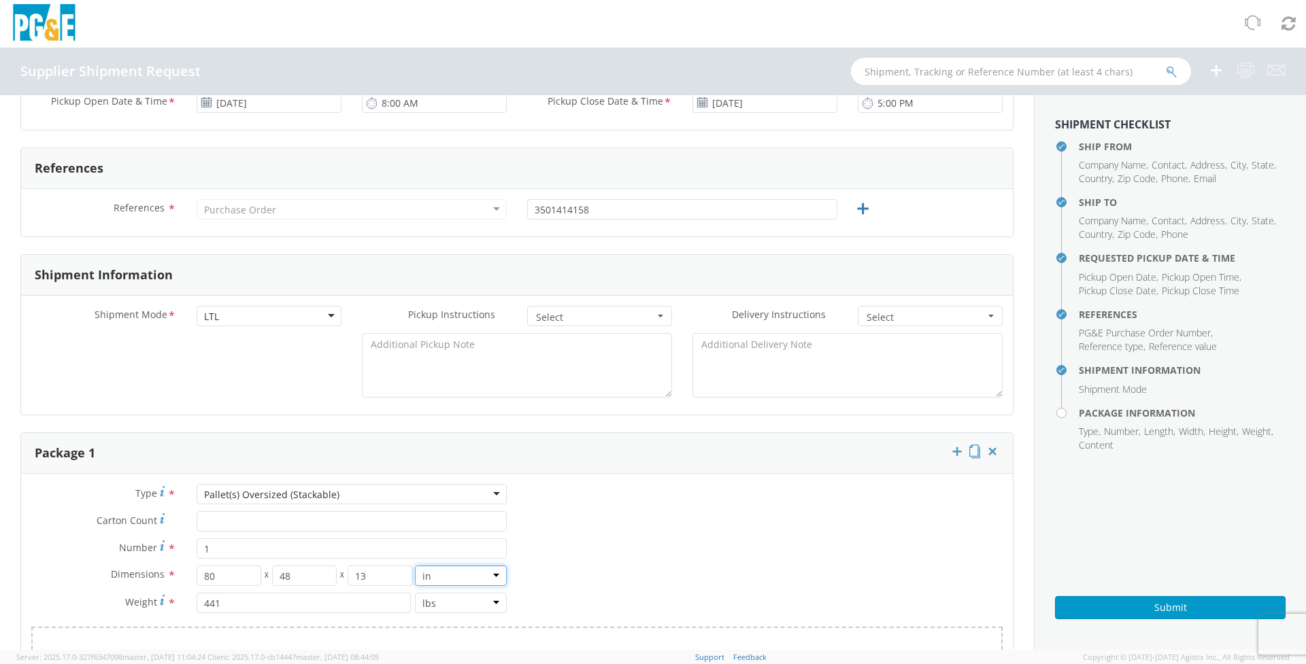
scroll to position [452, 0]
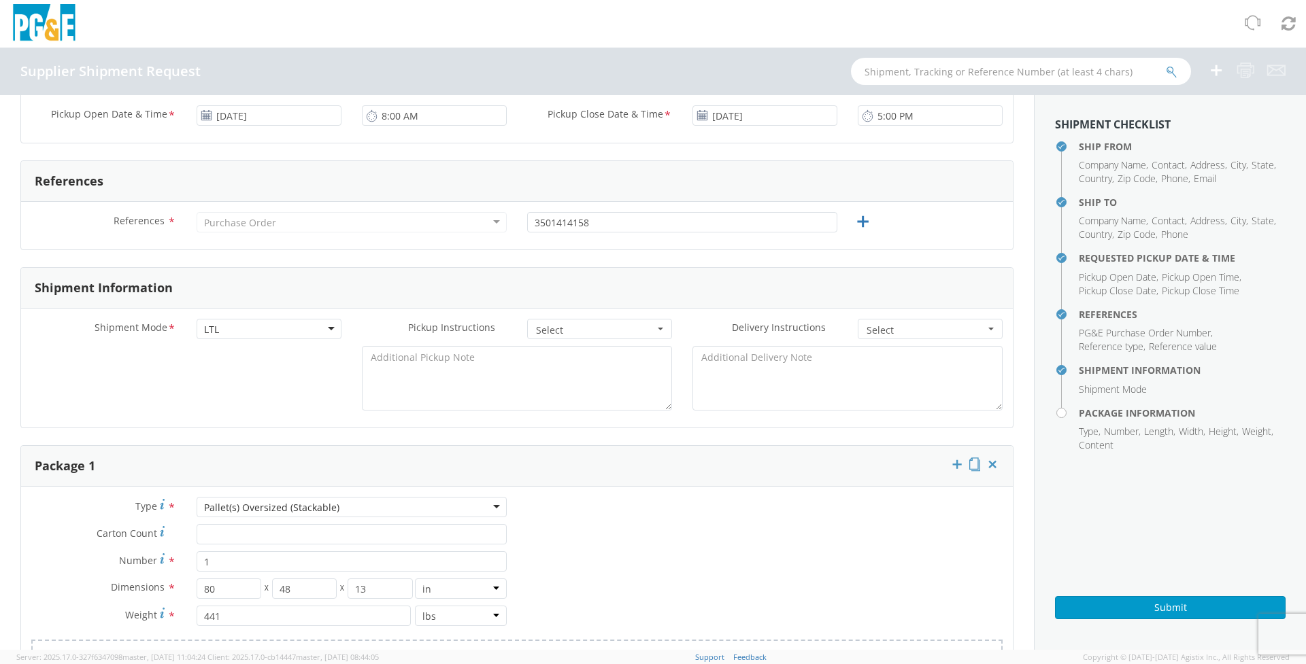
click at [92, 463] on h3 "Package 1" at bounding box center [65, 467] width 61 height 14
click at [330, 537] on input "Carton Count *" at bounding box center [352, 534] width 310 height 20
click at [498, 509] on div "Pallet(s) Oversized (Stackable)" at bounding box center [352, 507] width 310 height 20
click at [745, 589] on div "Type * Pallet(s) Oversized (Stackable) Pallet(s) Oversized (Stackable) Bulk Bun…" at bounding box center [516, 604] width 991 height 215
click at [296, 568] on input "1" at bounding box center [352, 561] width 310 height 20
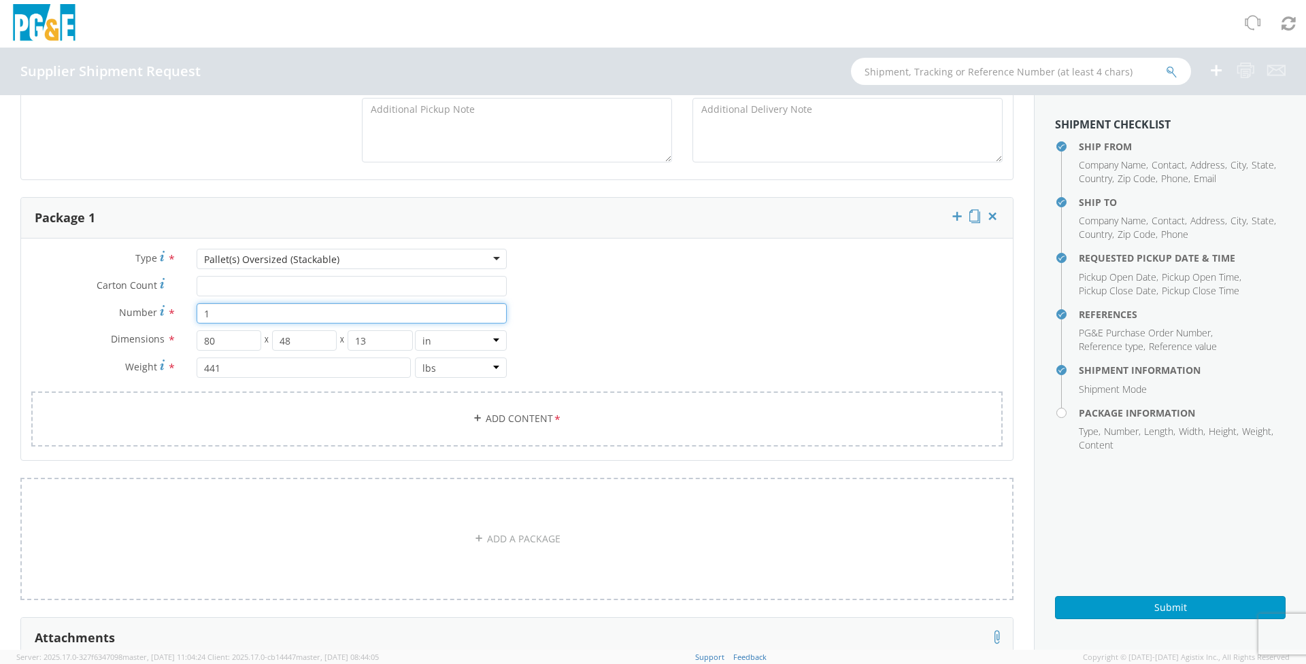
scroll to position [724, 0]
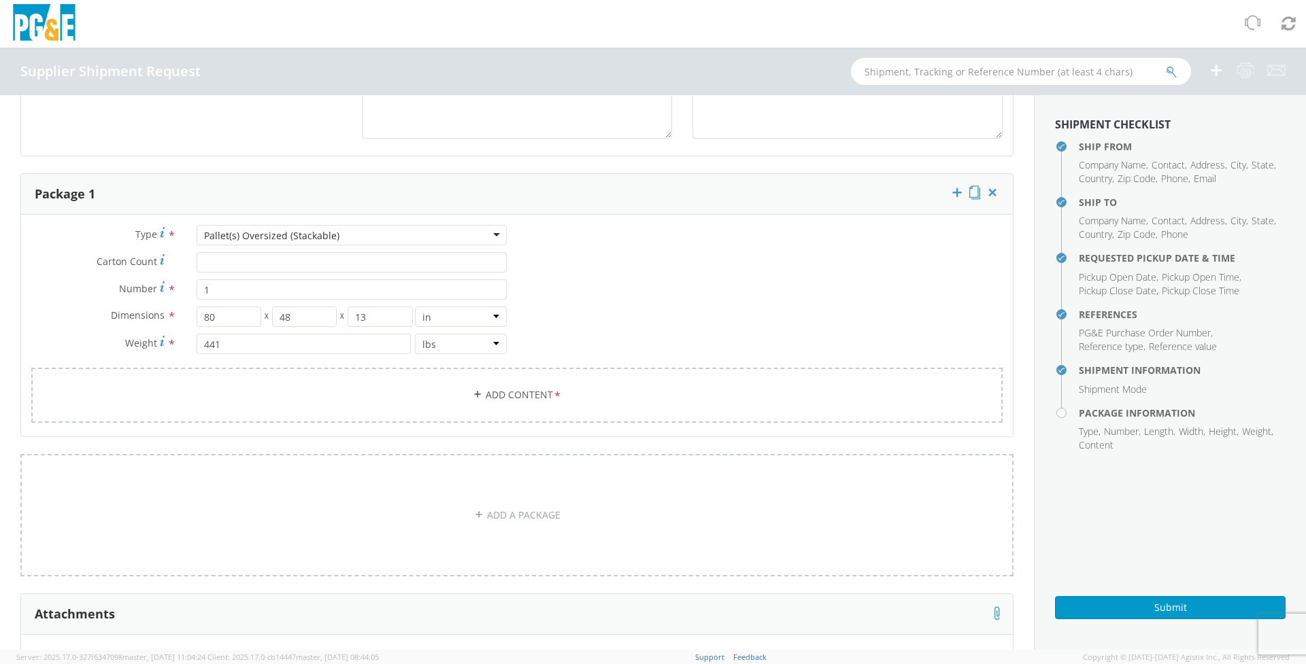
click at [423, 452] on agx-form-section "Package 1 Type * Pallet(s) Oversized (Stackable) Pallet(s) Oversized (Stackable…" at bounding box center [516, 313] width 1013 height 281
click at [296, 466] on link "ADD A PACKAGE" at bounding box center [516, 515] width 993 height 122
click at [380, 389] on link "Add Content *" at bounding box center [516, 395] width 971 height 55
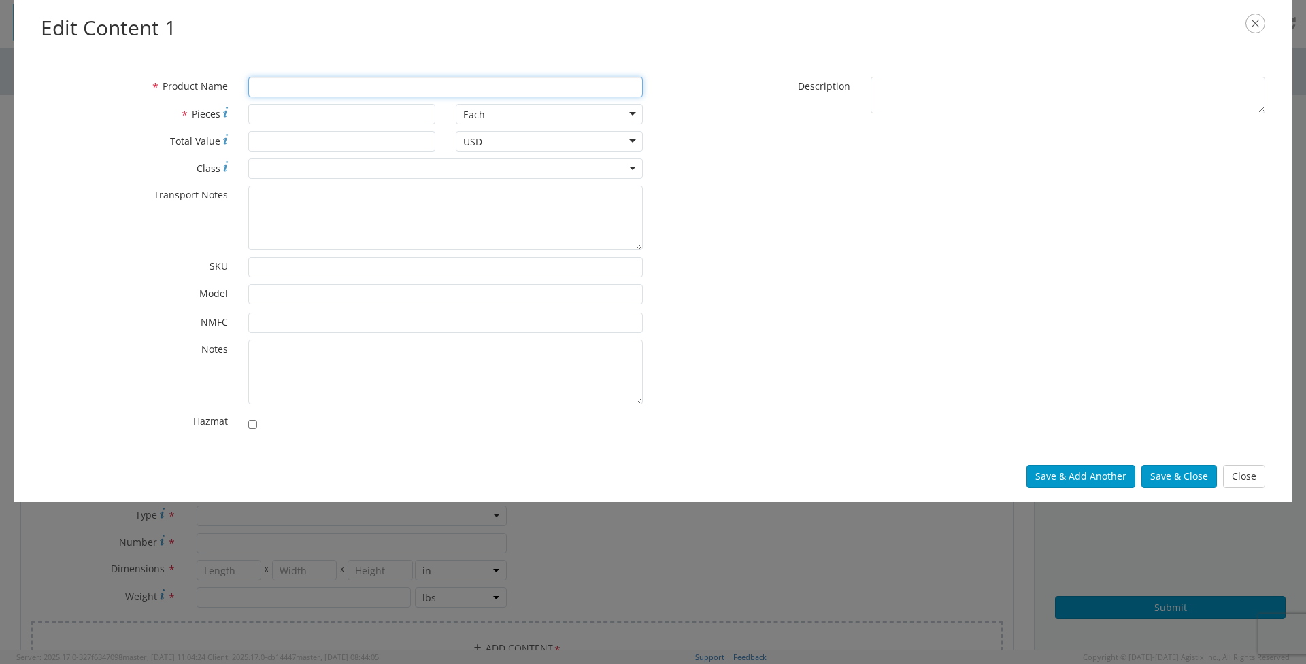
click at [296, 88] on input "* Product Name" at bounding box center [445, 87] width 394 height 20
type input "a"
type input "Aluminum Anode"
click at [340, 112] on input "* Pieces" at bounding box center [341, 114] width 187 height 20
type input "2"
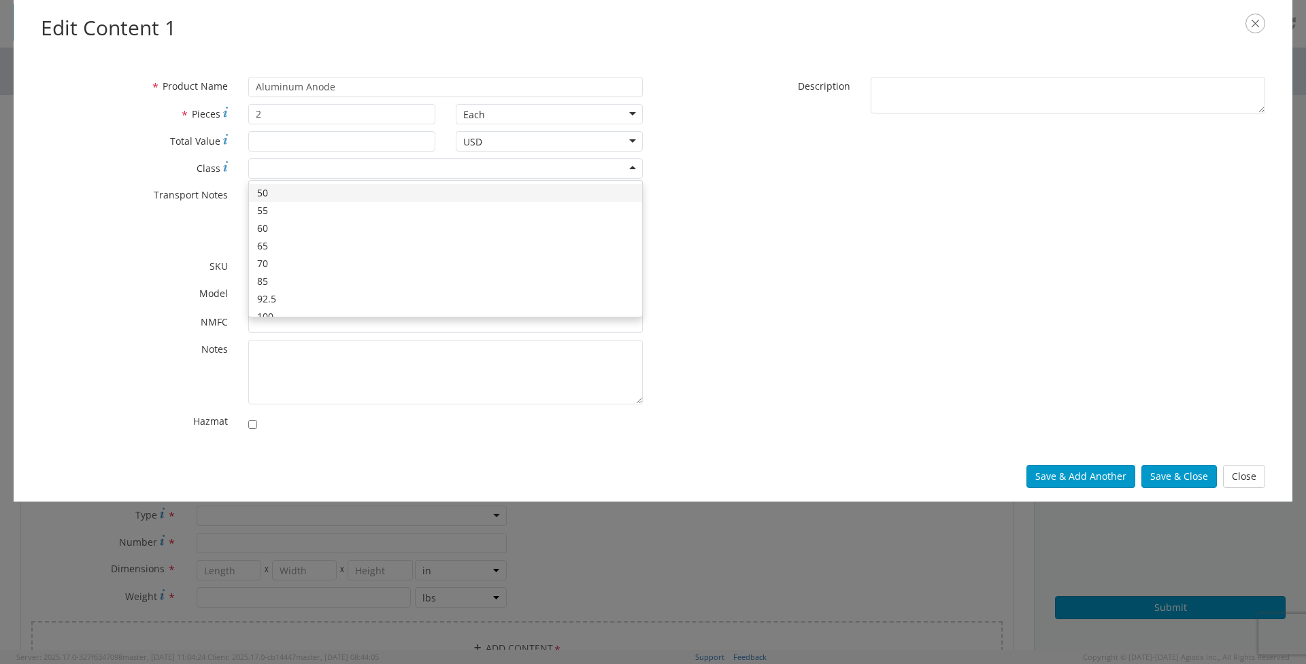
click at [342, 165] on div at bounding box center [445, 168] width 394 height 20
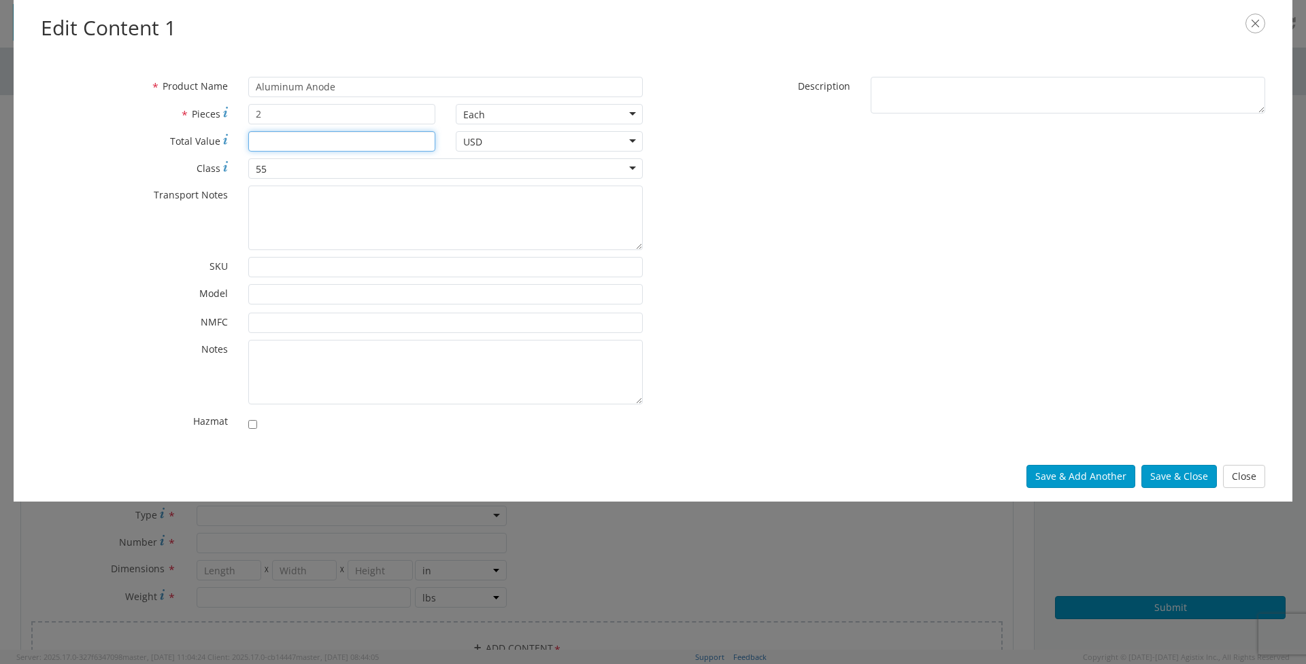
click at [309, 145] on input "* Total Value" at bounding box center [341, 141] width 187 height 20
click at [1164, 476] on button "Save & Close" at bounding box center [1178, 476] width 75 height 23
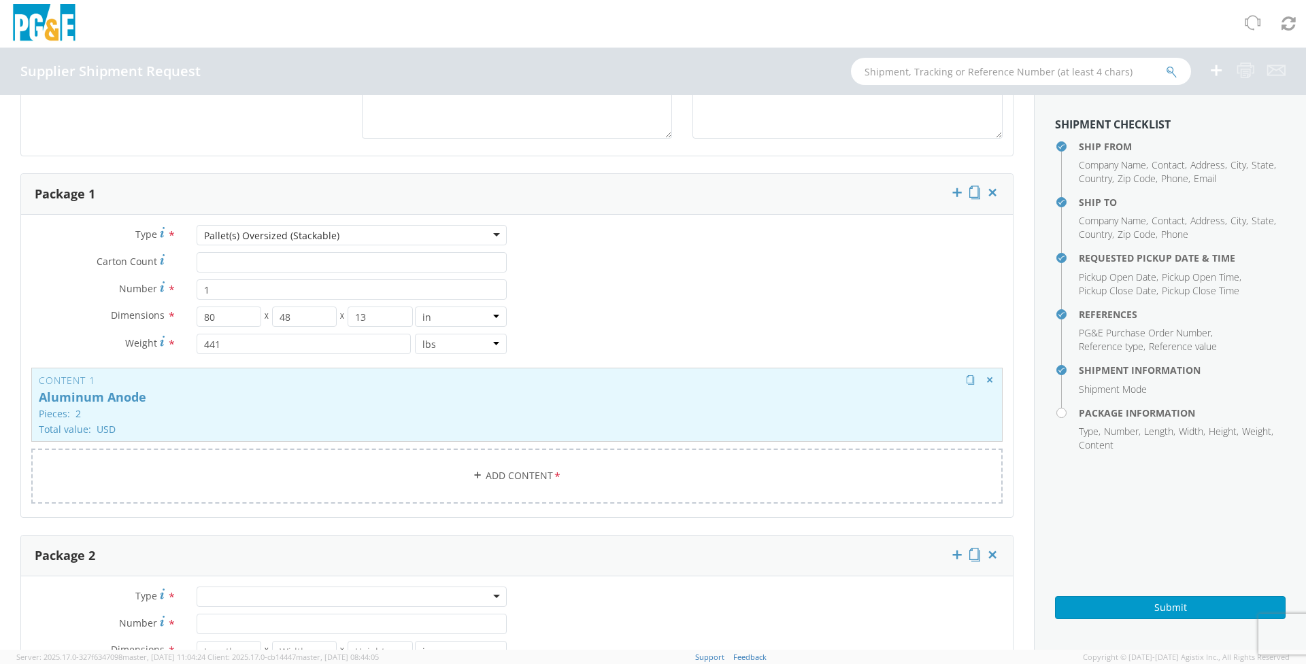
click at [415, 405] on div "Content 1 Aluminum Anode Pieces: 2 Total value: USD HAZMAT" at bounding box center [516, 405] width 971 height 74
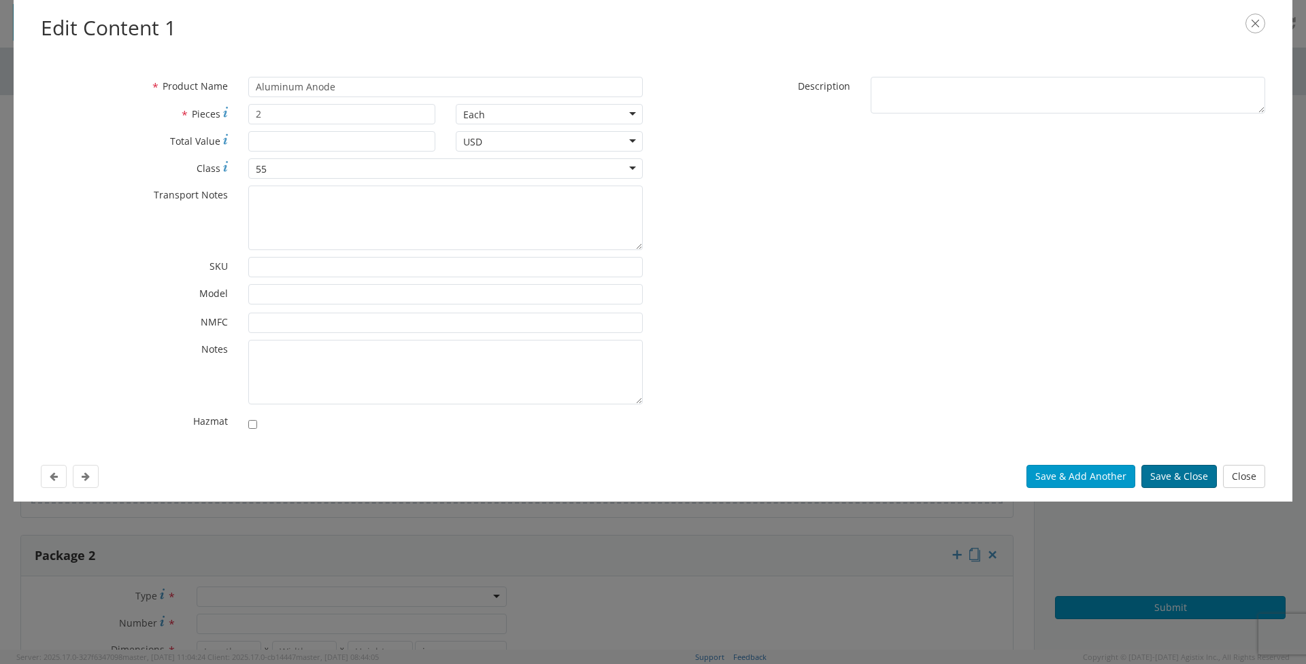
click at [1163, 473] on button "Save & Close" at bounding box center [1178, 476] width 75 height 23
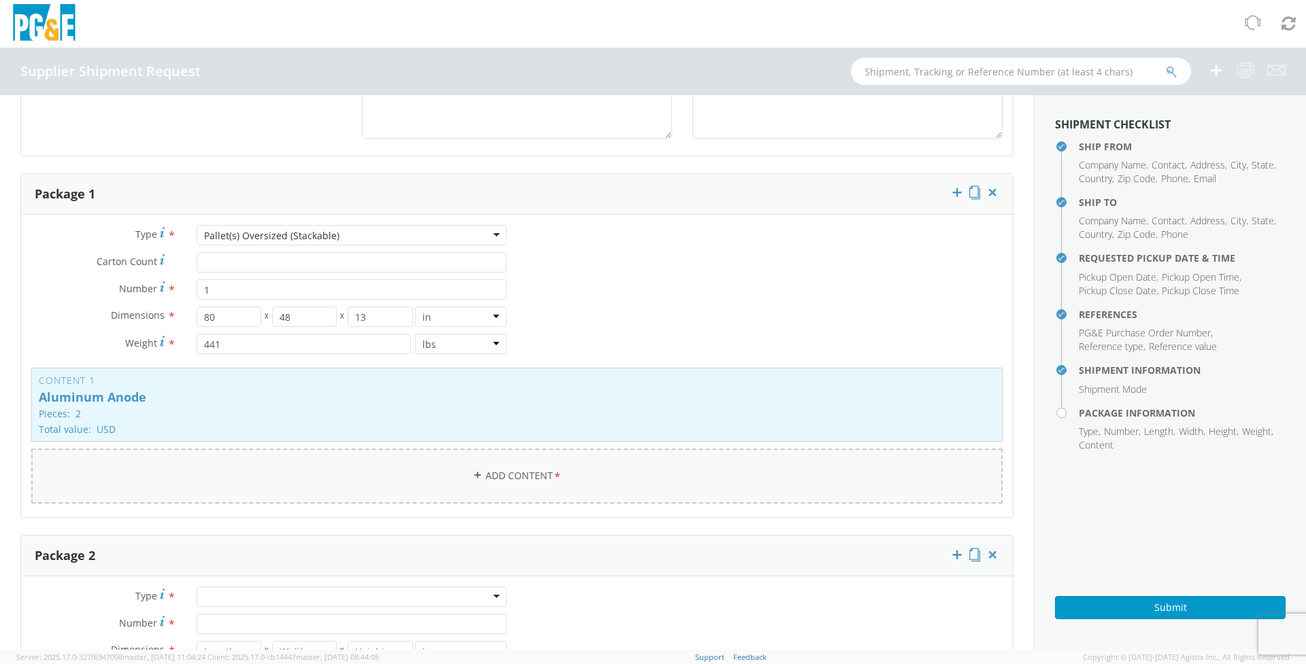
click at [409, 487] on link "Add Content *" at bounding box center [516, 476] width 971 height 55
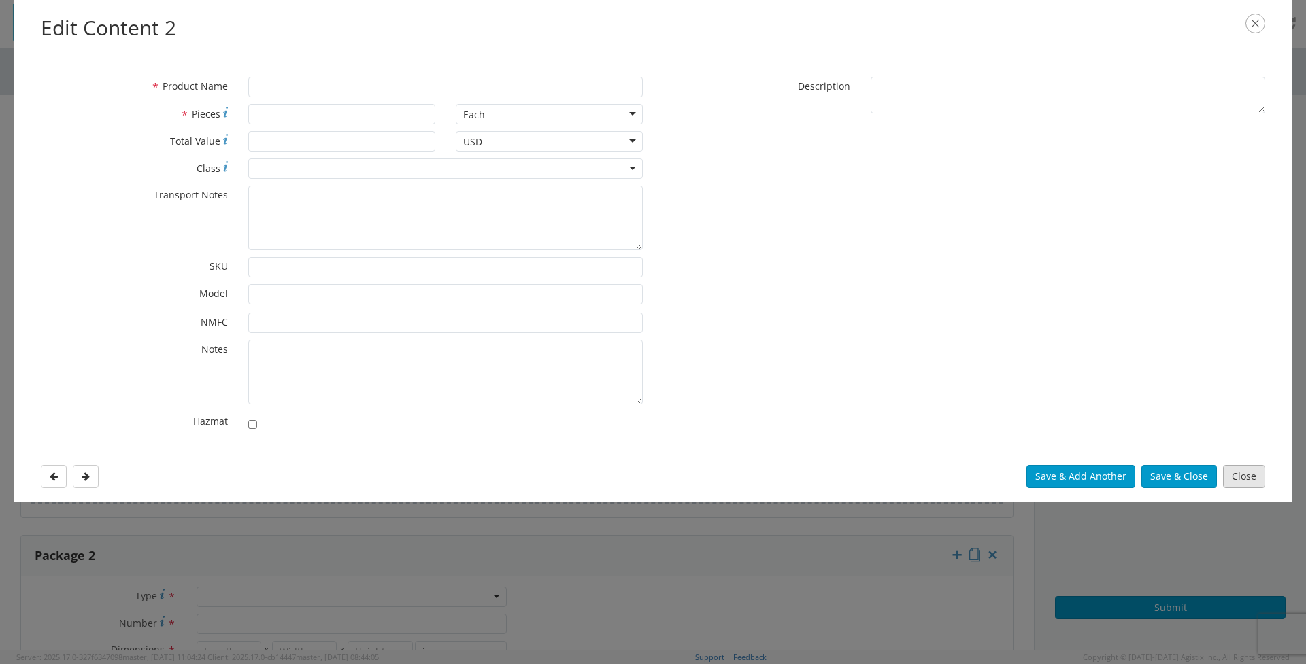
click at [1242, 477] on button "Close" at bounding box center [1244, 476] width 42 height 23
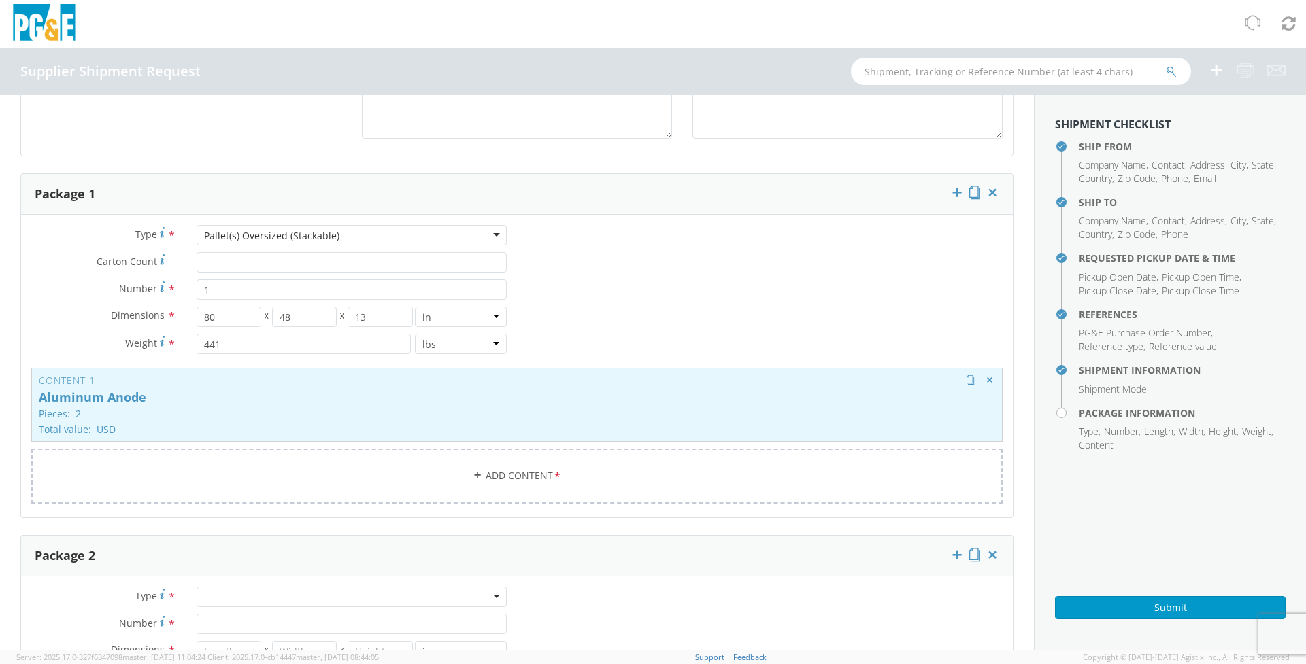
click at [427, 409] on p "Pieces: 2" at bounding box center [517, 414] width 956 height 10
type input "Aluminum Anode"
type input "2"
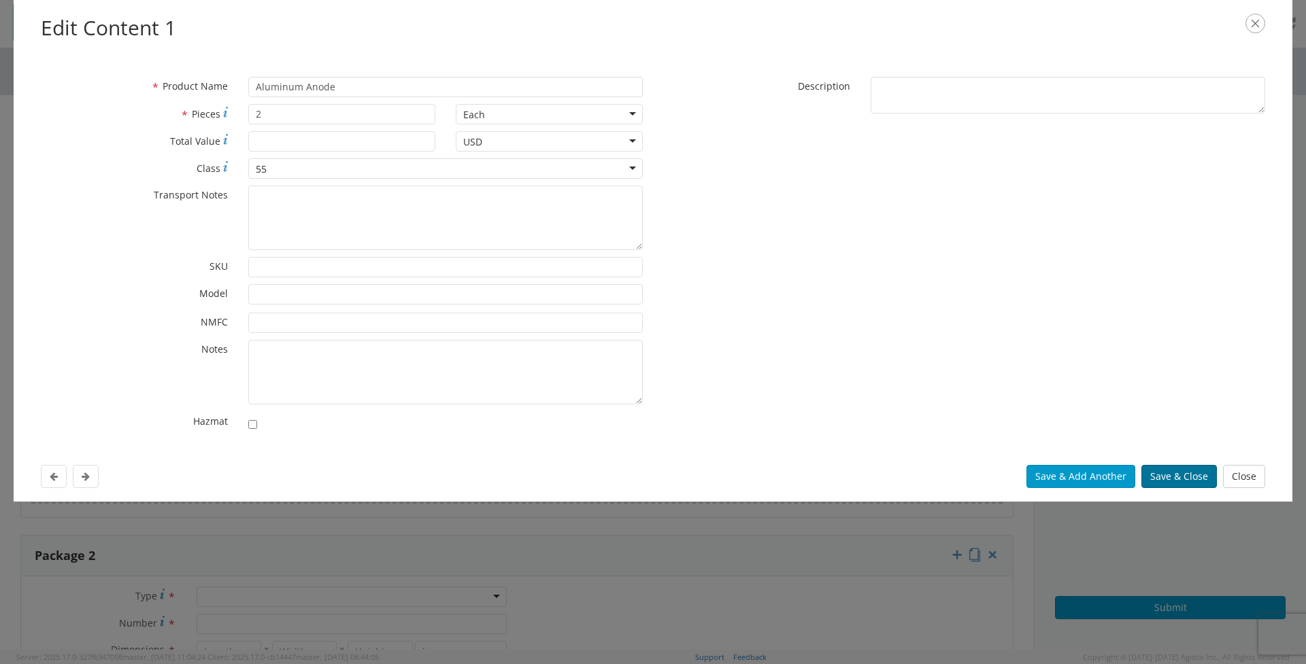
click at [1180, 480] on button "Save & Close" at bounding box center [1178, 476] width 75 height 23
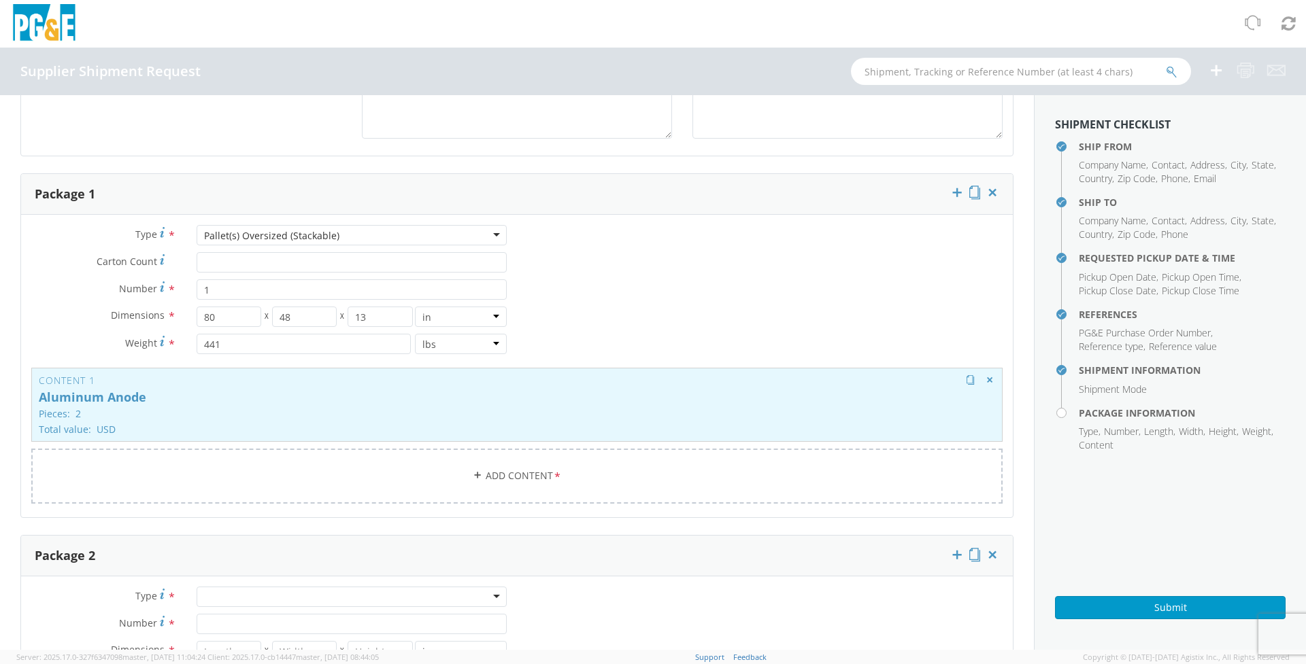
click at [286, 415] on p "Pieces: 2" at bounding box center [517, 414] width 956 height 10
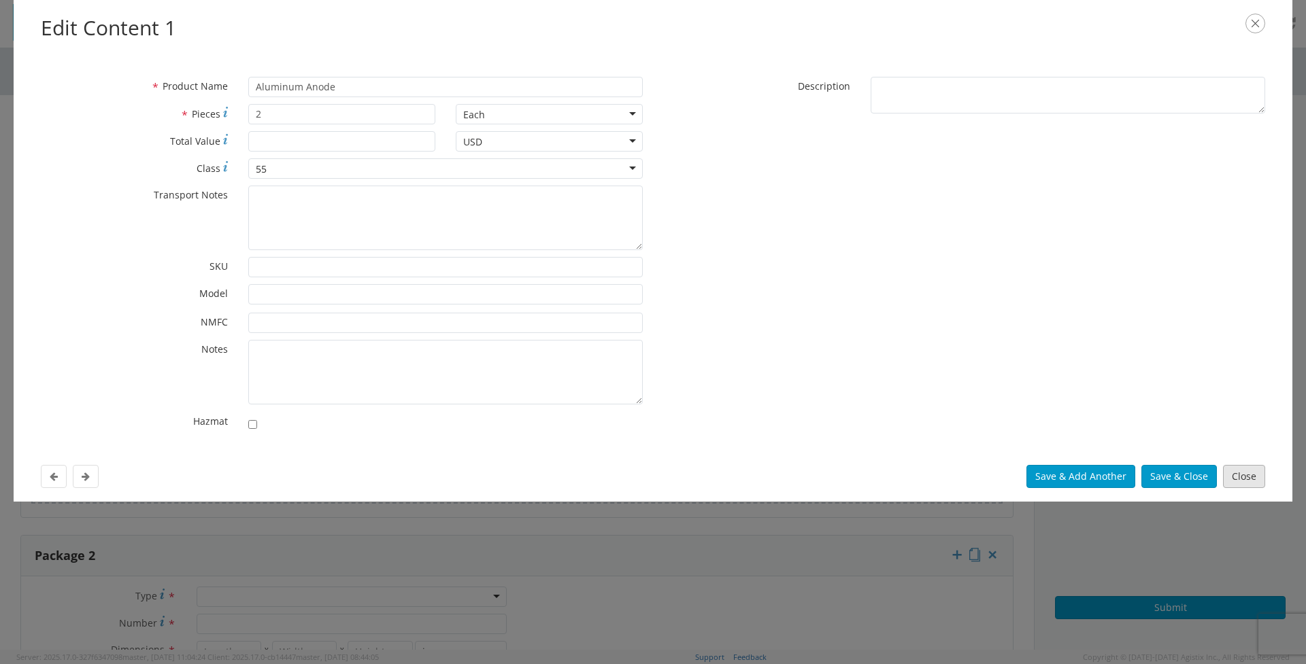
click at [1253, 480] on button "Close" at bounding box center [1244, 476] width 42 height 23
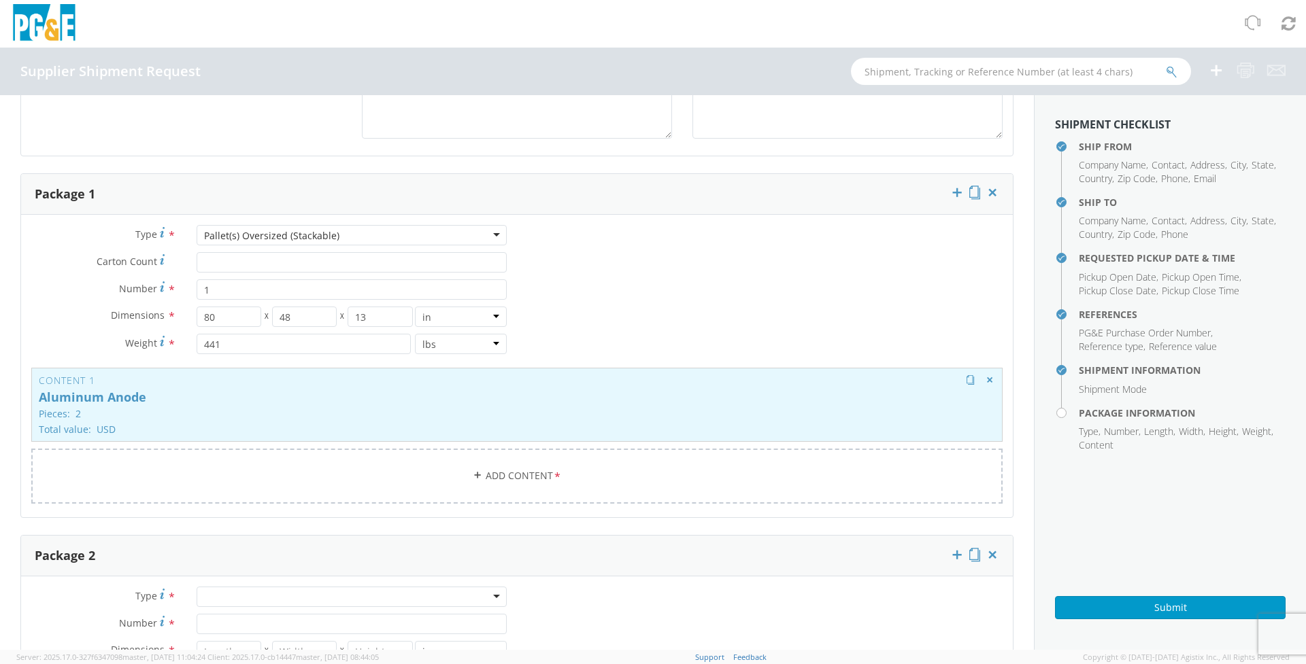
click at [356, 401] on p "Aluminum Anode" at bounding box center [517, 398] width 956 height 14
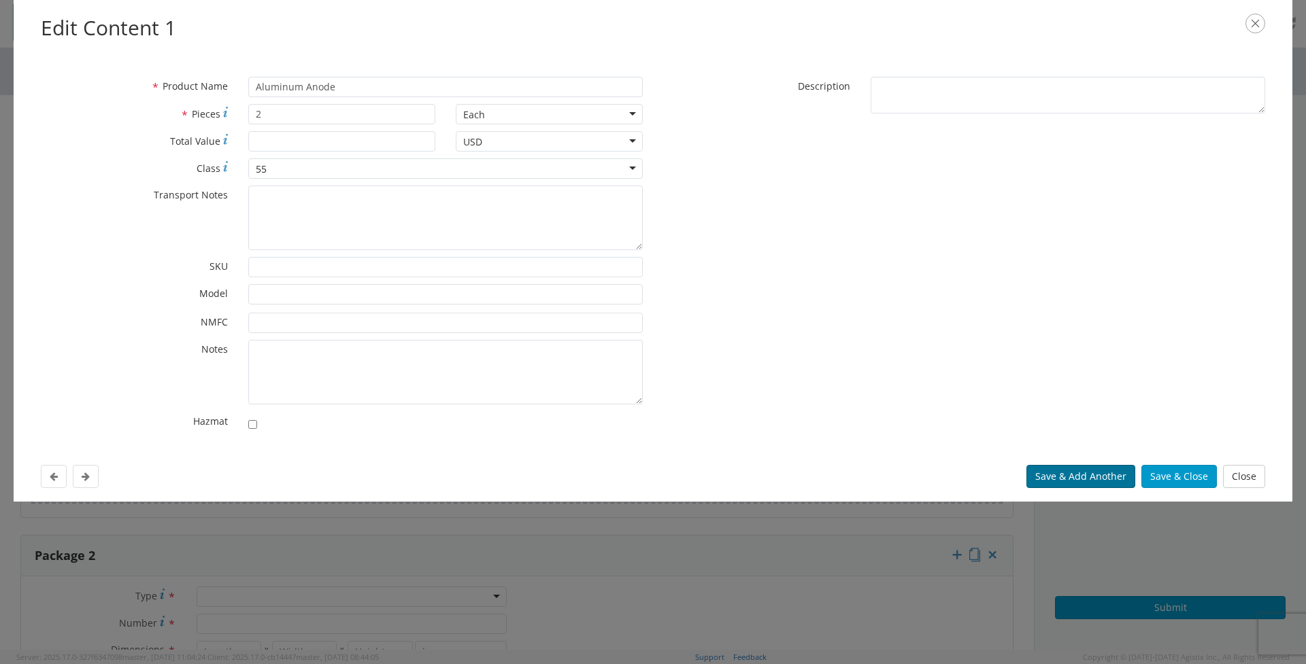
click at [1097, 479] on button "Save & Add Another" at bounding box center [1080, 476] width 109 height 23
click at [1252, 478] on button "Close" at bounding box center [1244, 476] width 42 height 23
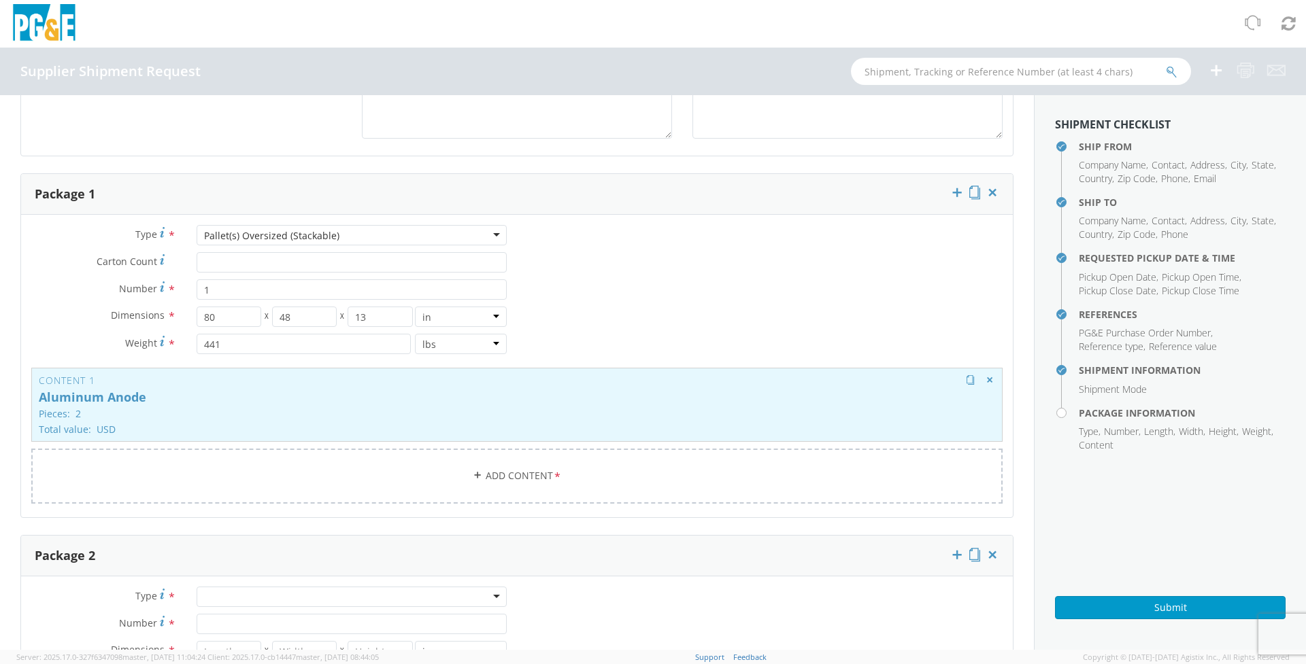
click at [297, 396] on p "Aluminum Anode" at bounding box center [517, 398] width 956 height 14
type input "Aluminum Anode"
type input "2"
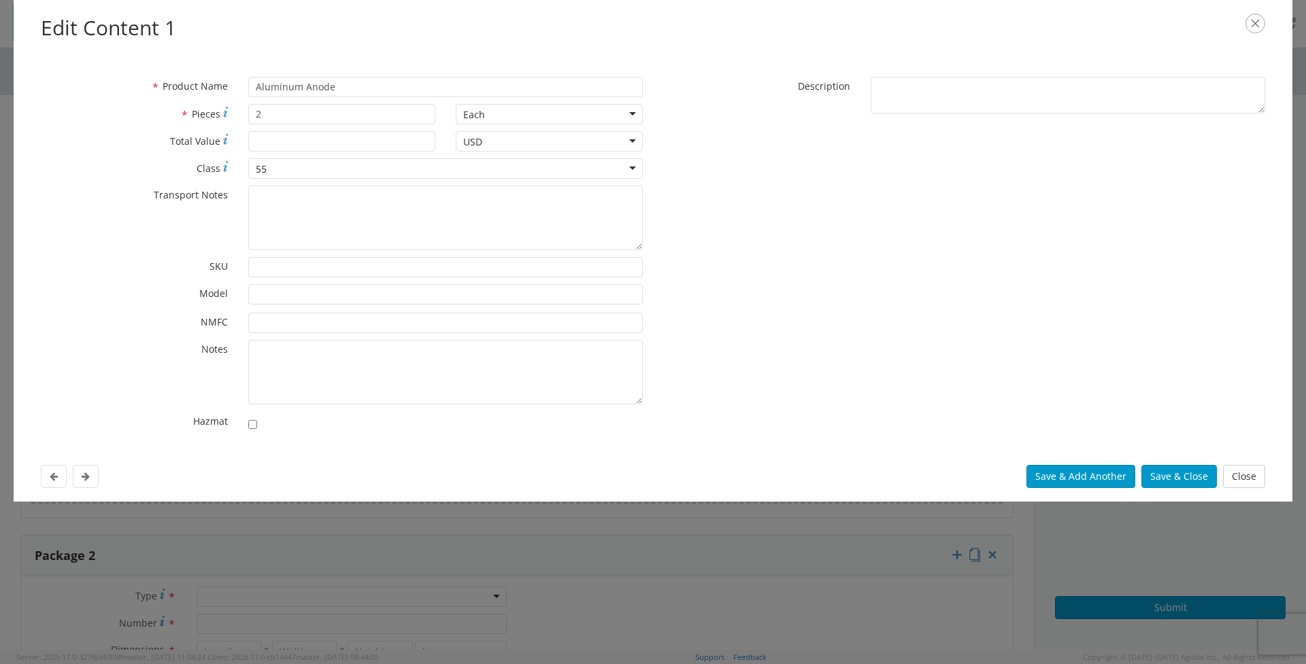
click at [868, 279] on div "* Product Name Aluminum Anode * Pieces 2 Each Each Bag Blister Pack Bottle Caps…" at bounding box center [653, 257] width 1244 height 361
click at [1193, 478] on button "Save & Close" at bounding box center [1178, 476] width 75 height 23
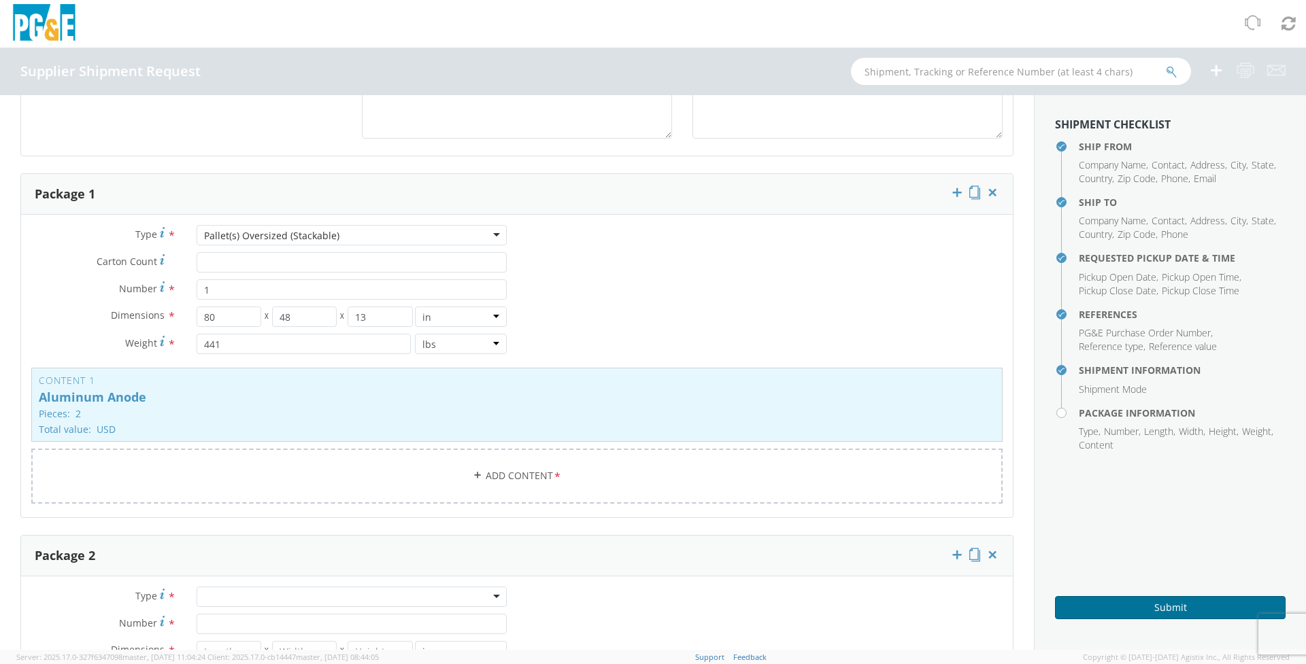
click at [1164, 606] on button "Submit" at bounding box center [1170, 607] width 231 height 23
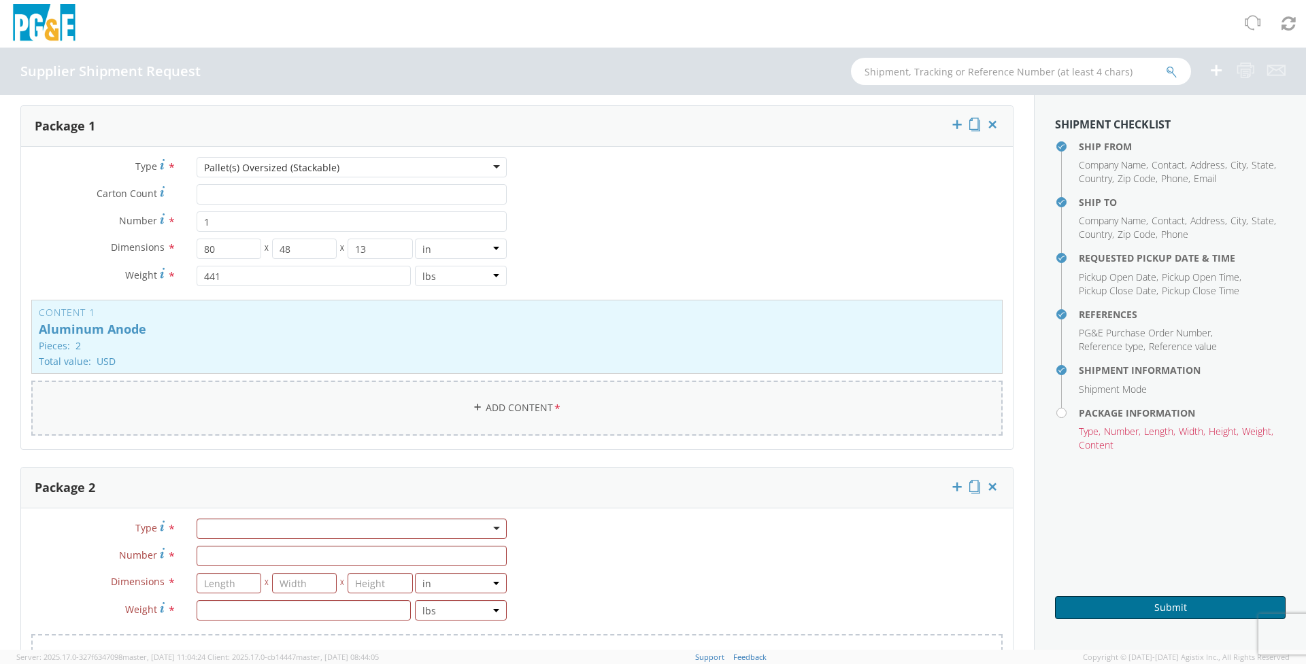
scroll to position [860, 0]
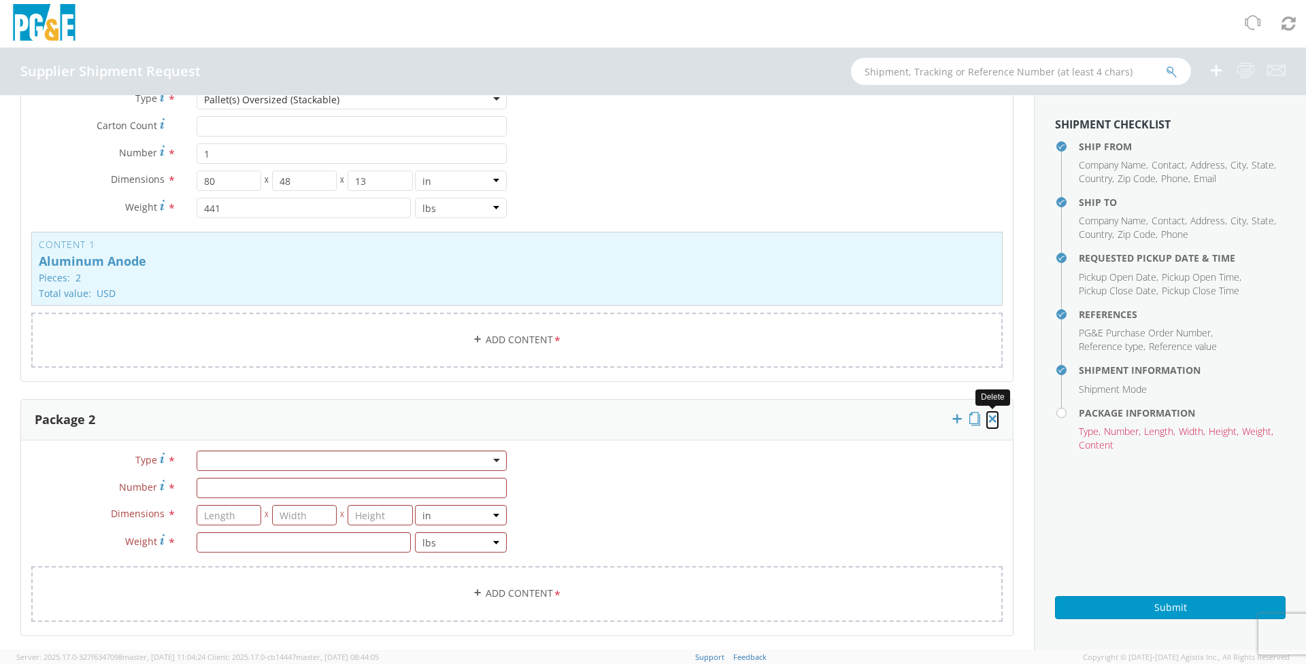
click at [996, 414] on icon at bounding box center [992, 419] width 14 height 14
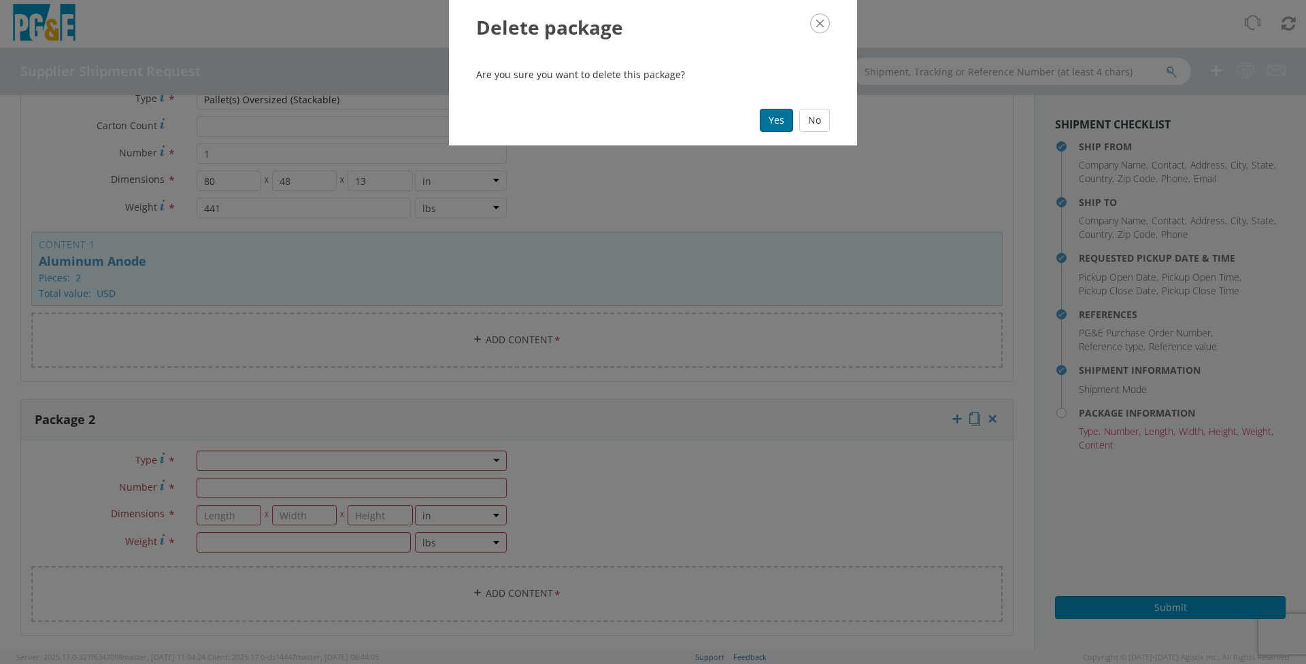
click at [779, 122] on button "Yes" at bounding box center [776, 120] width 33 height 23
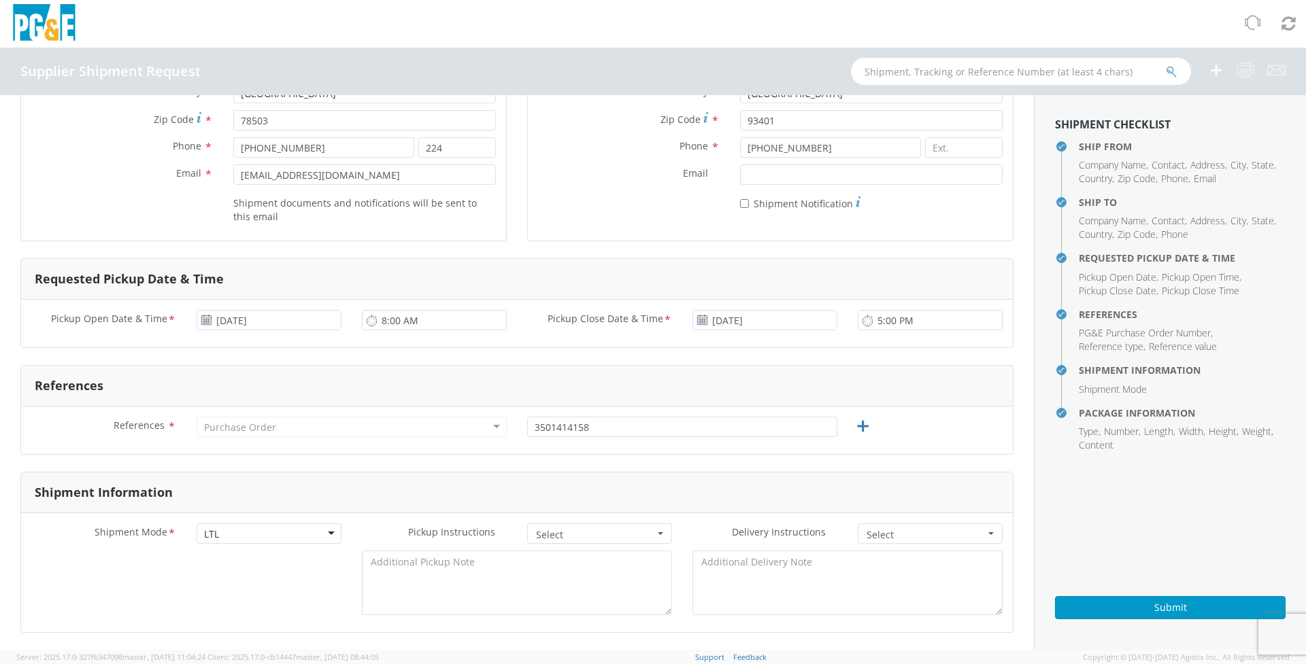
scroll to position [272, 0]
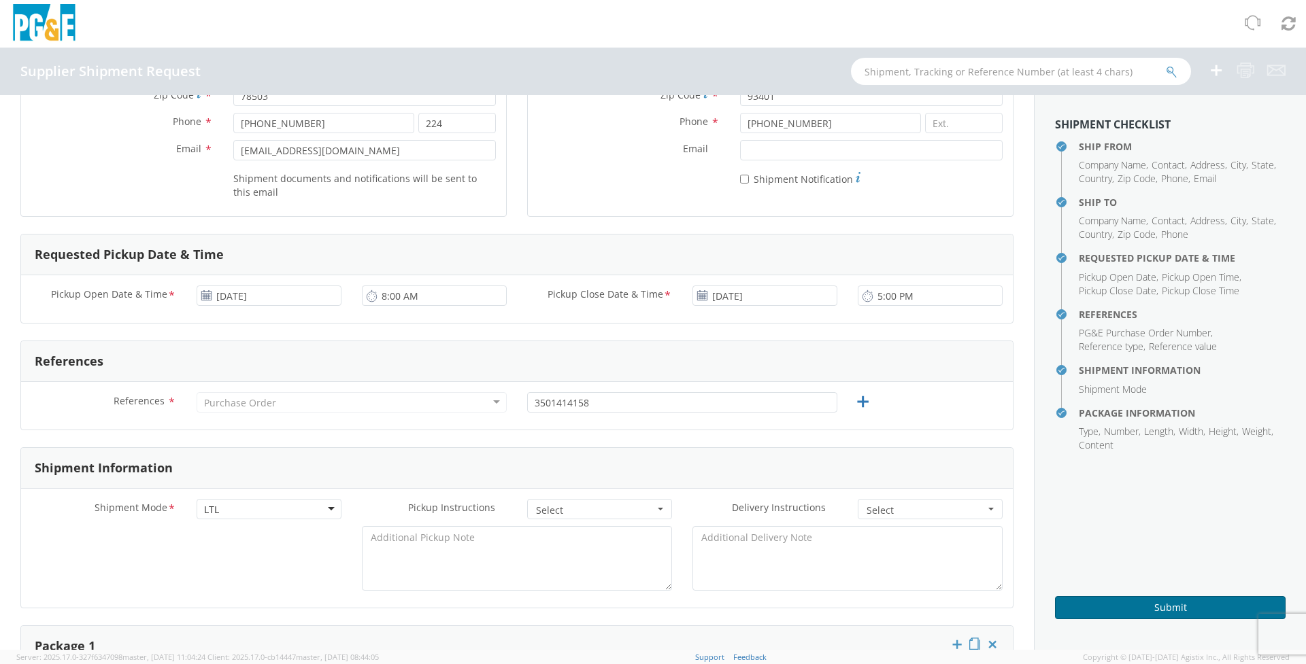
click at [1151, 607] on button "Submit" at bounding box center [1170, 607] width 231 height 23
